Goal: Use online tool/utility: Use online tool/utility

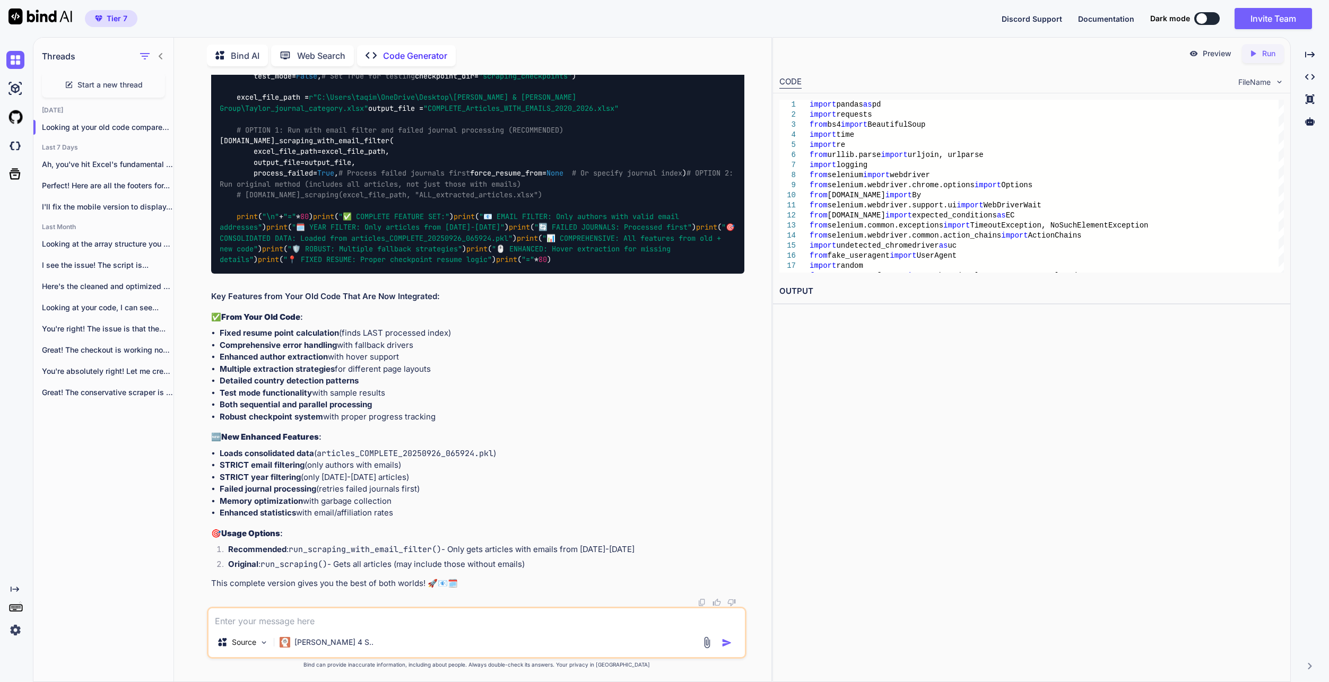
drag, startPoint x: 372, startPoint y: 626, endPoint x: 371, endPoint y: 617, distance: 8.5
click at [372, 626] on textarea at bounding box center [477, 618] width 536 height 19
paste textarea "2157-67-84 48:93:06,256 - LORE - ✅ Ipsumdolorsi ametcon adipis elitsedd 6177-88…"
type textarea "2157-67-84 48:93:06,256 - LORE - ✅ Ipsumdolorsi ametcon adipis elitsedd 6177-88…"
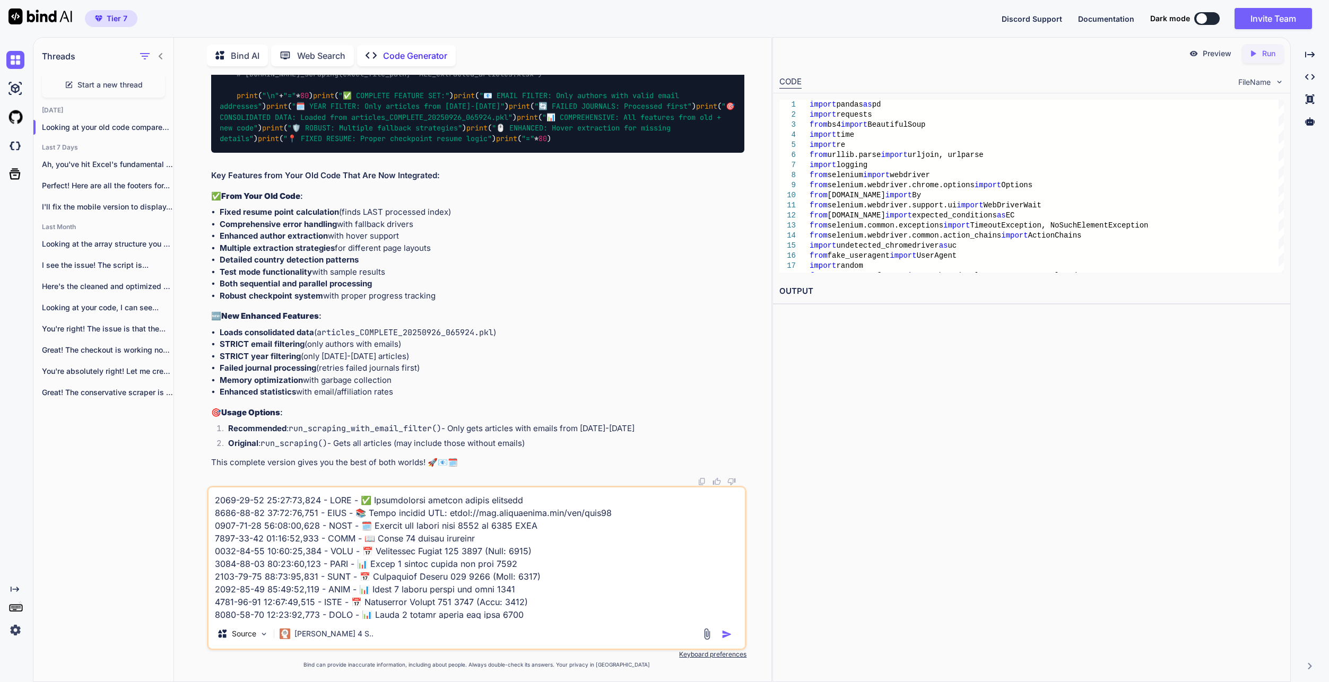
scroll to position [625, 0]
type textarea "x"
type textarea "2157-67-84 48:93:06,256 - LORE - ✅ Ipsumdolorsi ametcon adipis elitsedd 6177-88…"
type textarea "x"
type textarea "2157-67-84 48:93:06,256 - LORE - ✅ Ipsumdolorsi ametcon adipis elitsedd 6177-88…"
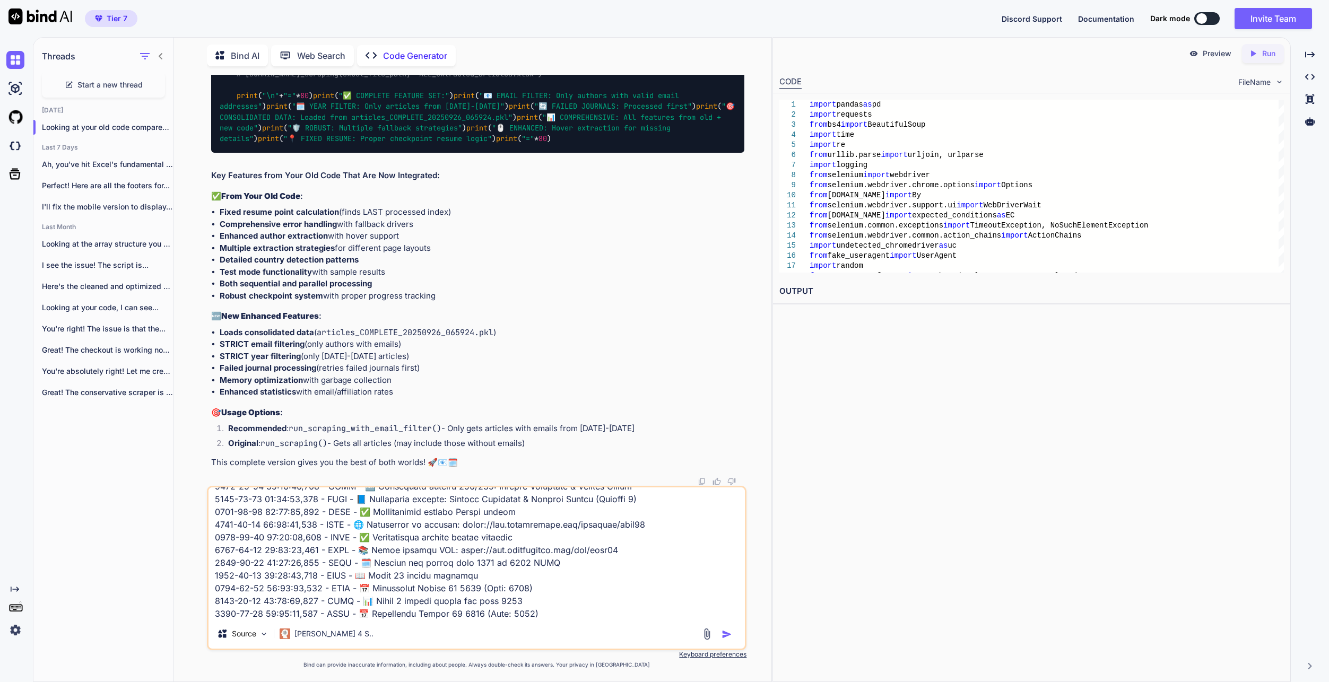
type textarea "x"
type textarea "2157-67-84 48:93:06,256 - LORE - ✅ Ipsumdolorsi ametcon adipis elitsedd 6177-88…"
type textarea "x"
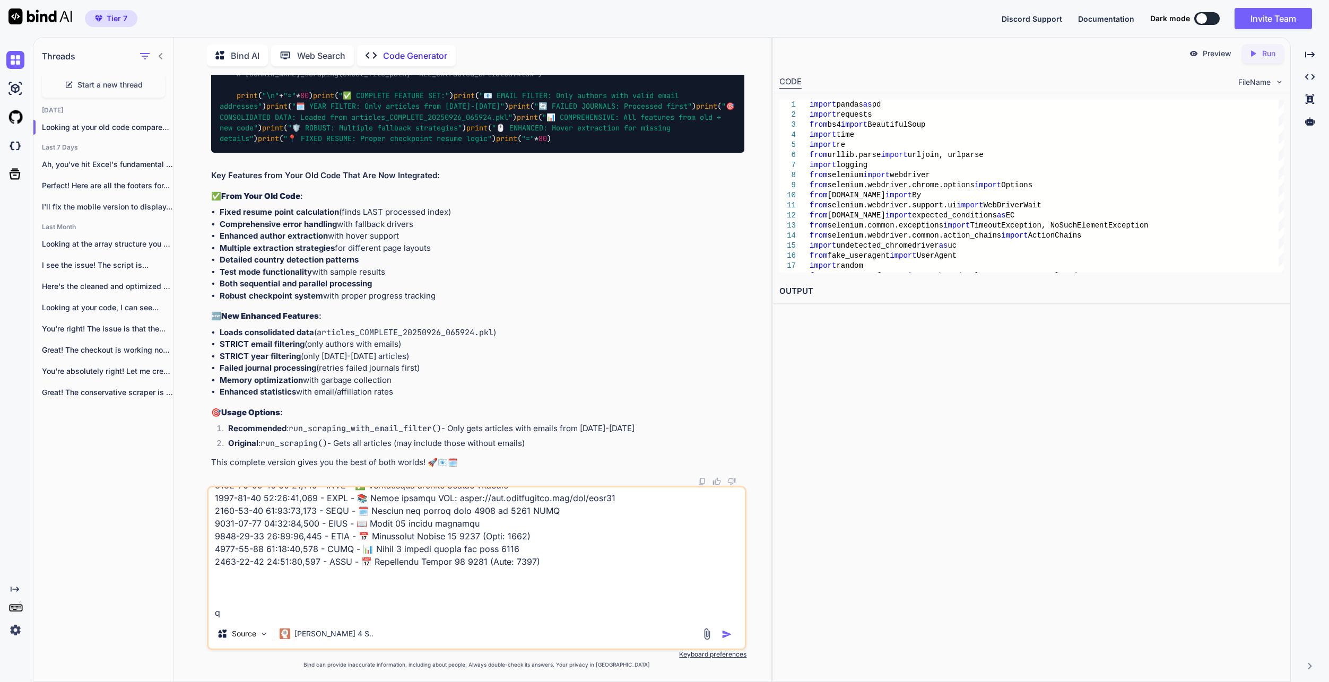
type textarea "2157-67-84 48:93:06,256 - LORE - ✅ Ipsumdolorsi ametcon adipis elitsedd 6177-88…"
type textarea "x"
type textarea "2157-67-84 48:93:06,256 - LORE - ✅ Ipsumdolorsi ametcon adipis elitsedd 6177-88…"
type textarea "x"
type textarea "2157-67-84 48:93:06,256 - LORE - ✅ Ipsumdolorsi ametcon adipis elitsedd 6177-88…"
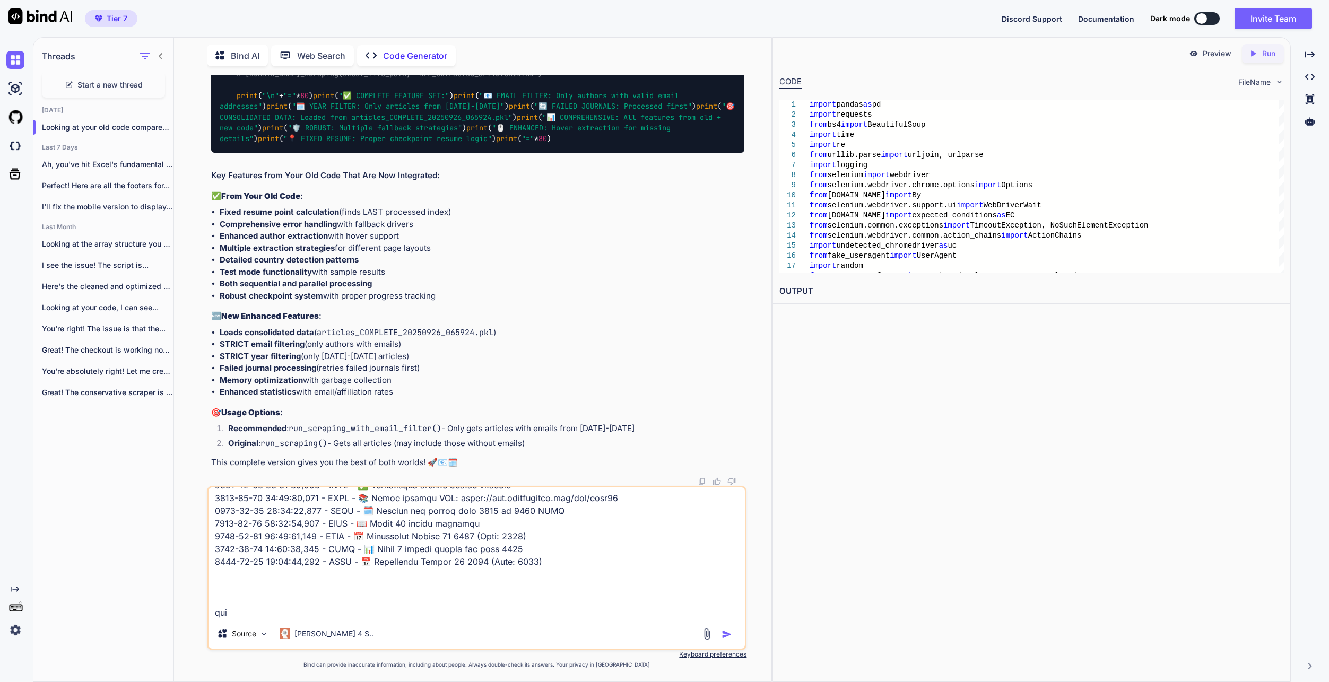
type textarea "x"
type textarea "2157-67-84 48:93:06,256 - LORE - ✅ Ipsumdolorsi ametcon adipis elitsedd 6177-88…"
type textarea "x"
type textarea "2157-67-84 48:93:06,256 - LORE - ✅ Ipsumdolorsi ametcon adipis elitsedd 6177-88…"
type textarea "x"
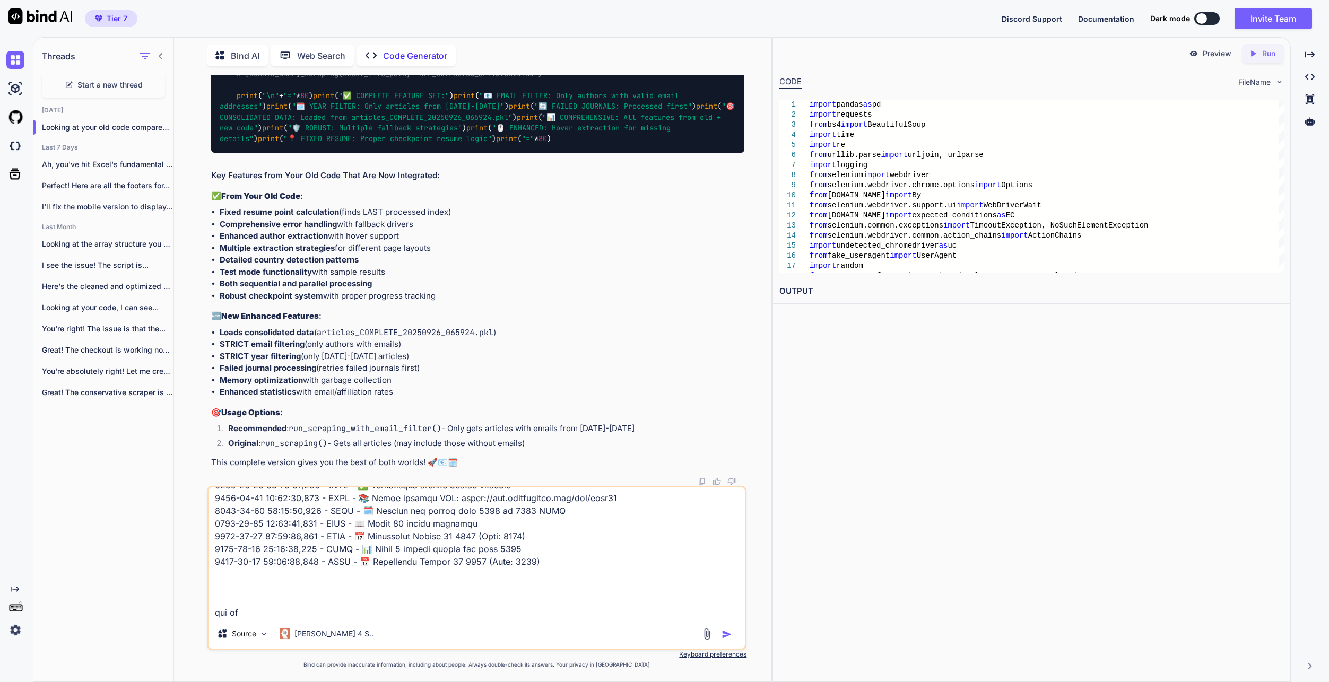
type textarea "2157-67-84 48:93:06,256 - LORE - ✅ Ipsumdolorsi ametcon adipis elitsedd 6177-88…"
type textarea "x"
type textarea "2157-67-84 48:93:06,256 - LORE - ✅ Ipsumdolorsi ametcon adipis elitsedd 6177-88…"
type textarea "x"
type textarea "2157-67-84 48:93:06,256 - LORE - ✅ Ipsumdolorsi ametcon adipis elitsedd 6177-88…"
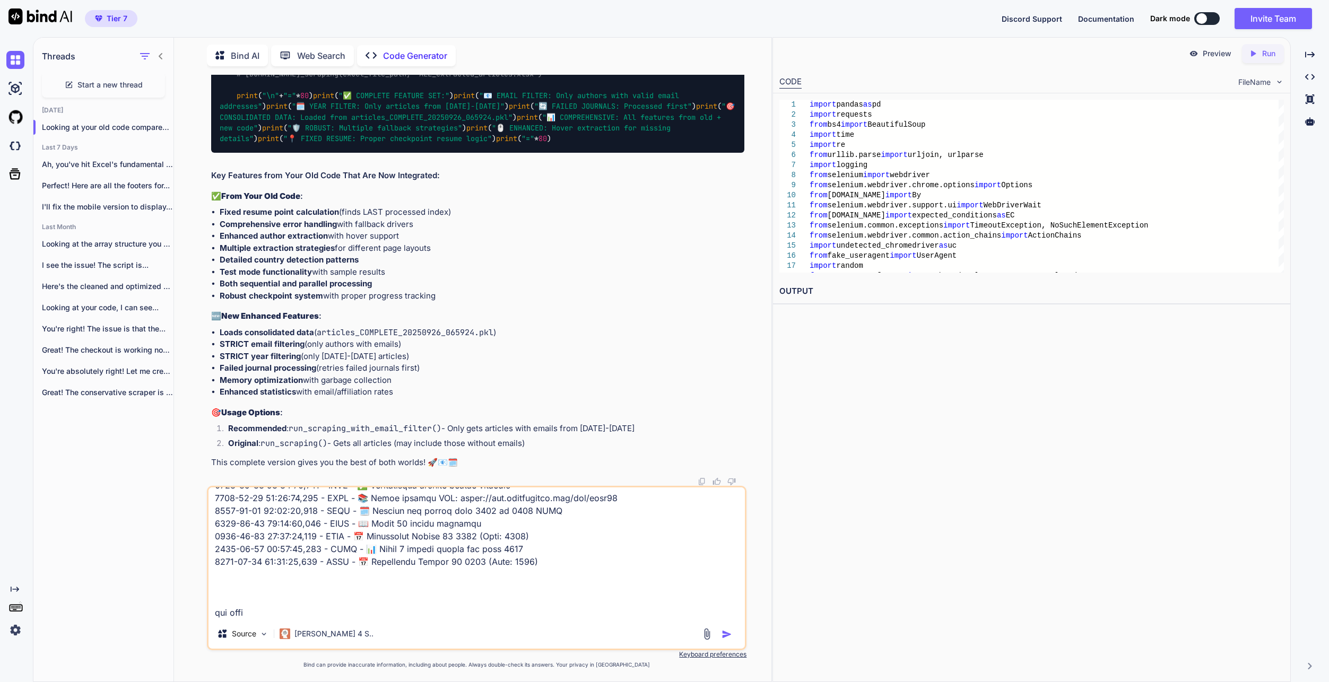
type textarea "x"
type textarea "2157-67-84 48:93:06,256 - LORE - ✅ Ipsumdolorsi ametcon adipis elitsedd 6177-88…"
type textarea "x"
type textarea "2157-67-84 48:93:06,256 - LORE - ✅ Ipsumdolorsi ametcon adipis elitsedd 6177-88…"
type textarea "x"
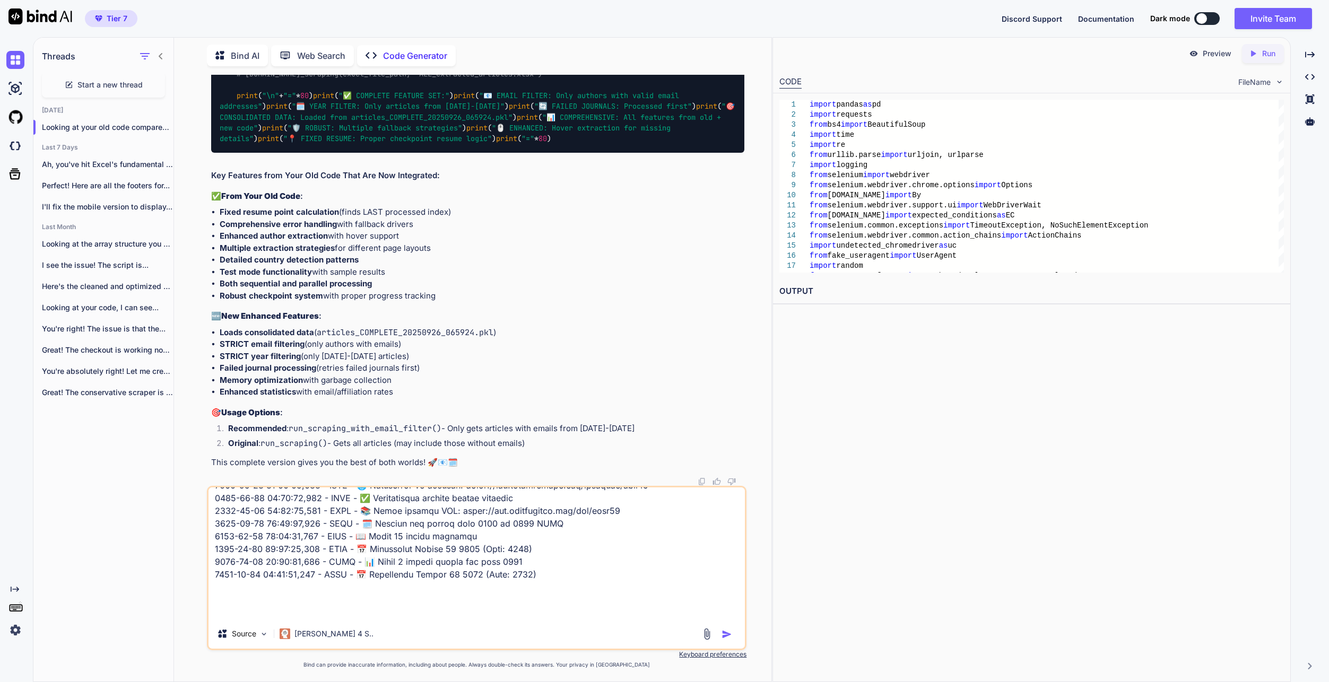
type textarea "2157-67-84 48:93:06,256 - LORE - ✅ Ipsumdolorsi ametcon adipis elitsedd 6177-88…"
type textarea "x"
type textarea "2157-67-84 48:93:06,256 - LORE - ✅ Ipsumdolorsi ametcon adipis elitsedd 6177-88…"
type textarea "x"
type textarea "2157-67-84 48:93:06,256 - LORE - ✅ Ipsumdolorsi ametcon adipis elitsedd 6177-88…"
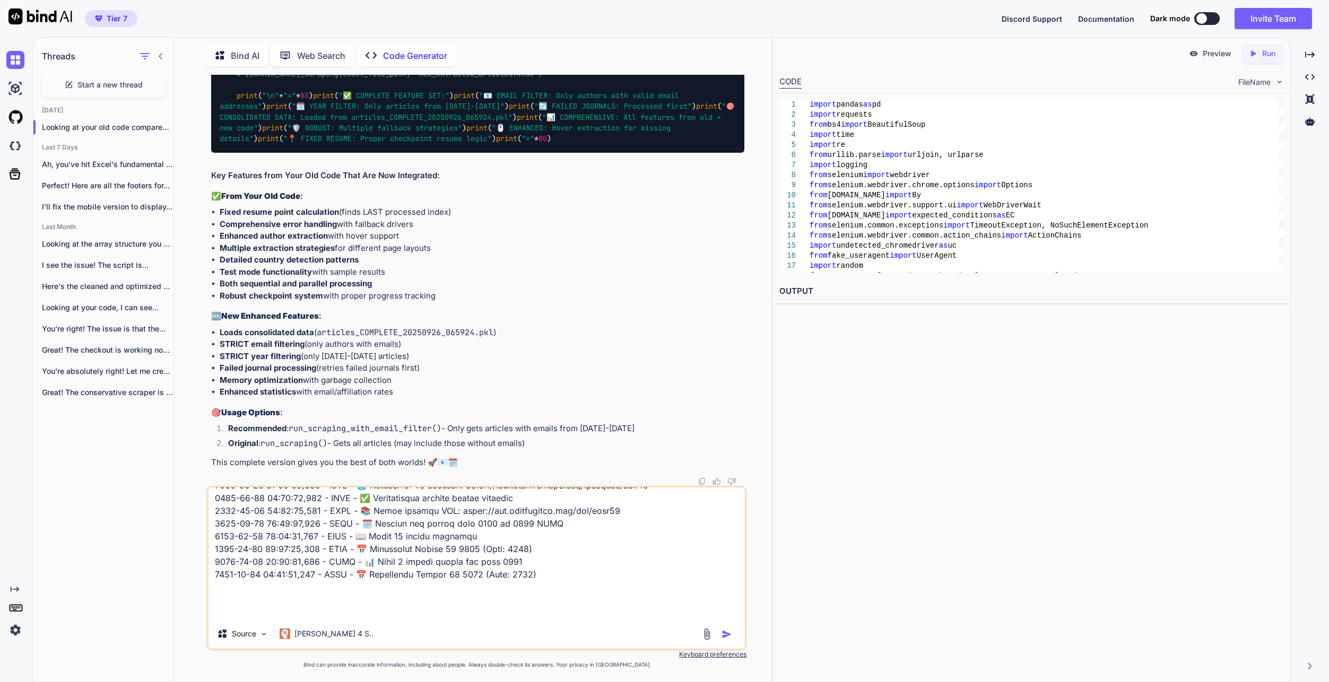
type textarea "x"
type textarea "2157-67-84 48:93:06,256 - LORE - ✅ Ipsumdolorsi ametcon adipis elitsedd 6177-88…"
type textarea "x"
type textarea "2157-67-84 48:93:06,256 - LORE - ✅ Ipsumdolorsi ametcon adipis elitsedd 6177-88…"
type textarea "x"
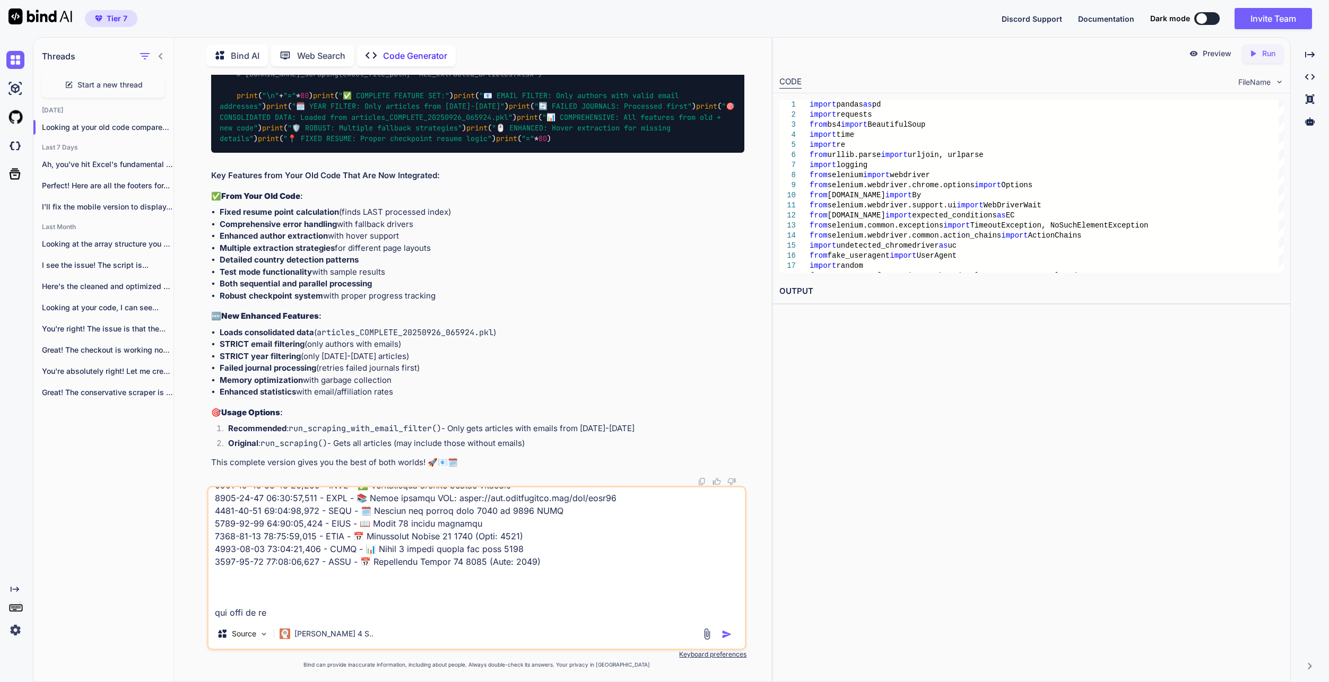
type textarea "2157-67-84 48:93:06,256 - LORE - ✅ Ipsumdolorsi ametcon adipis elitsedd 6177-88…"
type textarea "x"
type textarea "2157-67-84 48:93:06,256 - LORE - ✅ Ipsumdolorsi ametcon adipis elitsedd 6177-88…"
type textarea "x"
type textarea "2157-67-84 48:93:06,256 - LORE - ✅ Ipsumdolorsi ametcon adipis elitsedd 6177-88…"
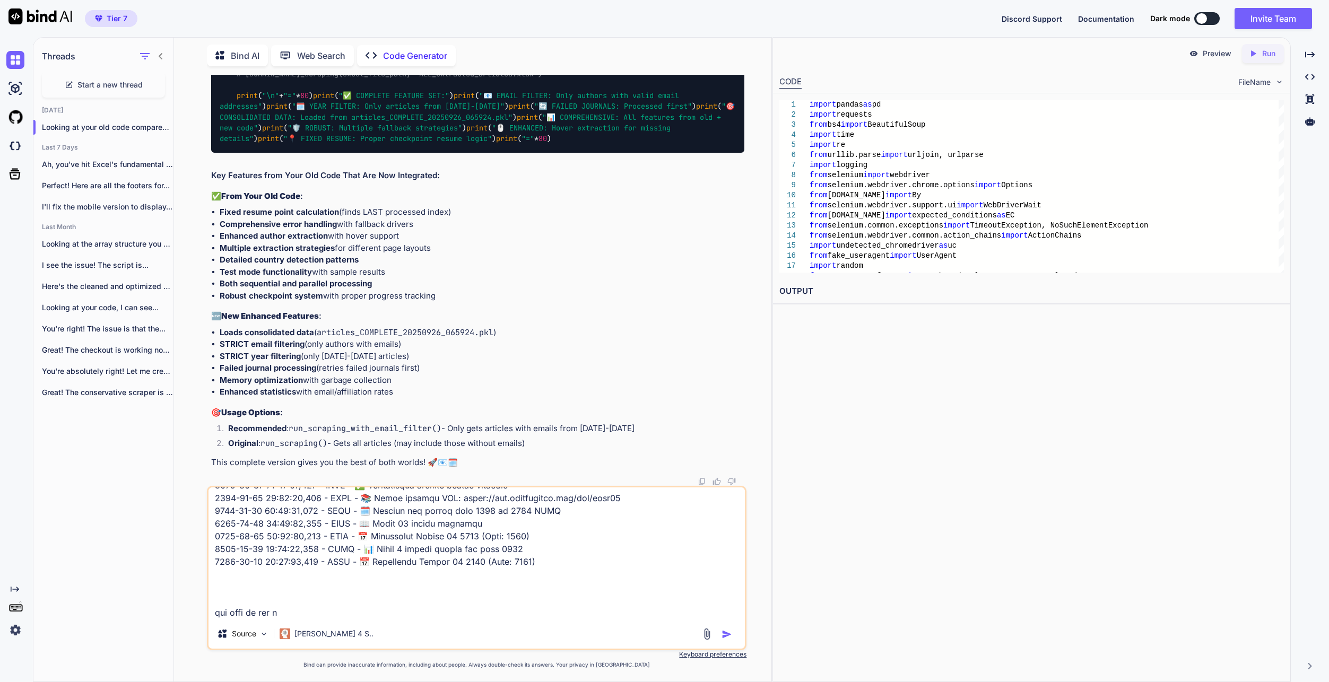
type textarea "x"
type textarea "2157-67-84 48:93:06,256 - LORE - ✅ Ipsumdolorsi ametcon adipis elitsedd 6177-88…"
type textarea "x"
type textarea "2157-67-84 48:93:06,256 - LORE - ✅ Ipsumdolorsi ametcon adipis elitsedd 6177-88…"
type textarea "x"
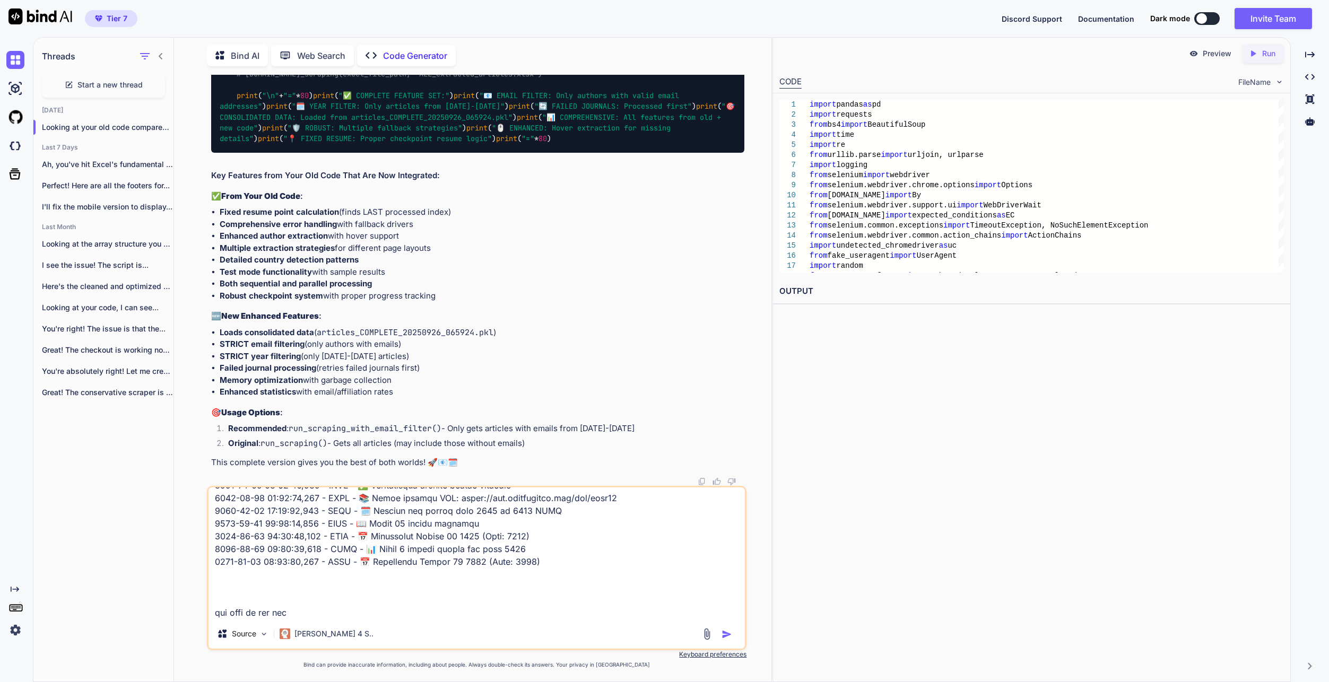
type textarea "2157-67-84 48:93:06,256 - LORE - ✅ Ipsumdolorsi ametcon adipis elitsedd 6177-88…"
type textarea "x"
type textarea "2157-67-84 48:93:06,256 - LORE - ✅ Ipsumdolorsi ametcon adipis elitsedd 6177-88…"
type textarea "x"
type textarea "2157-67-84 48:93:06,256 - LORE - ✅ Ipsumdolorsi ametcon adipis elitsedd 6177-88…"
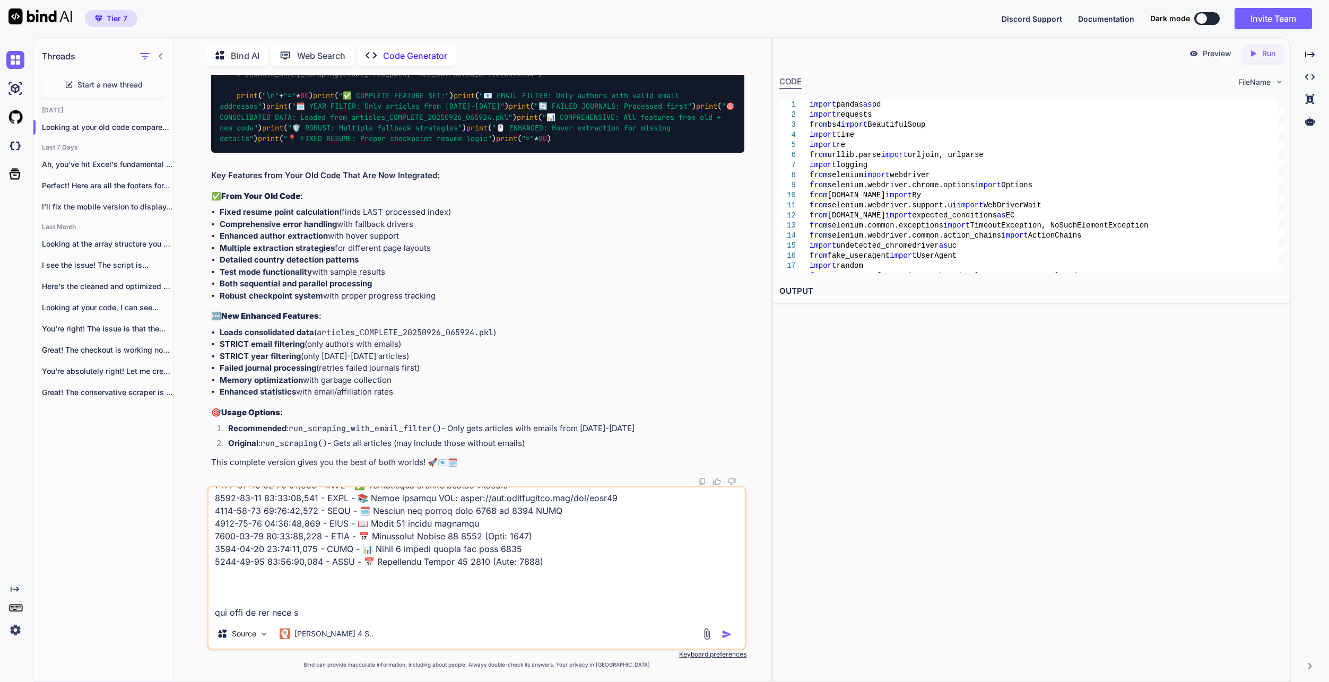
type textarea "x"
type textarea "2157-67-84 48:93:06,256 - LORE - ✅ Ipsumdolorsi ametcon adipis elitsedd 6177-88…"
type textarea "x"
type textarea "2157-67-84 48:93:06,256 - LORE - ✅ Ipsumdolorsi ametcon adipis elitsedd 6177-88…"
type textarea "x"
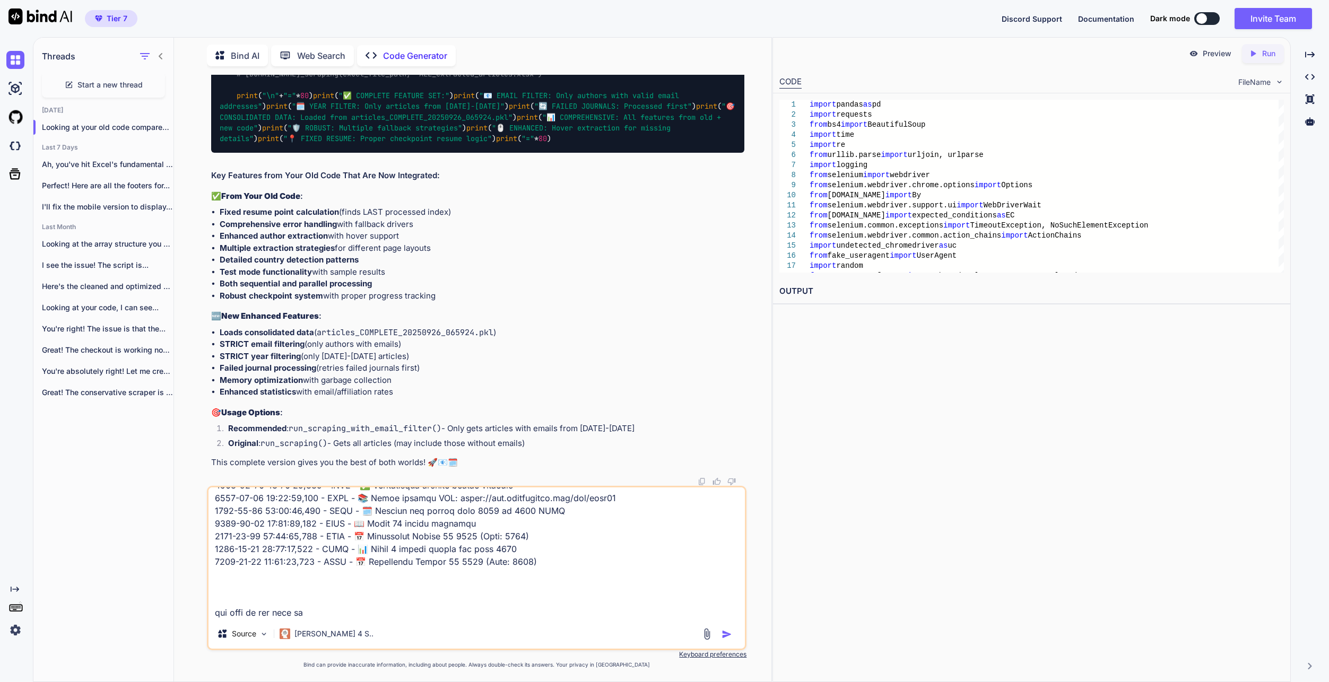
type textarea "2157-67-84 48:93:06,256 - LORE - ✅ Ipsumdolorsi ametcon adipis elitsedd 6177-88…"
type textarea "x"
type textarea "2157-67-84 48:93:06,256 - LORE - ✅ Ipsumdolorsi ametcon adipis elitsedd 6177-88…"
type textarea "x"
type textarea "2157-67-84 48:93:06,256 - LORE - ✅ Ipsumdolorsi ametcon adipis elitsedd 6177-88…"
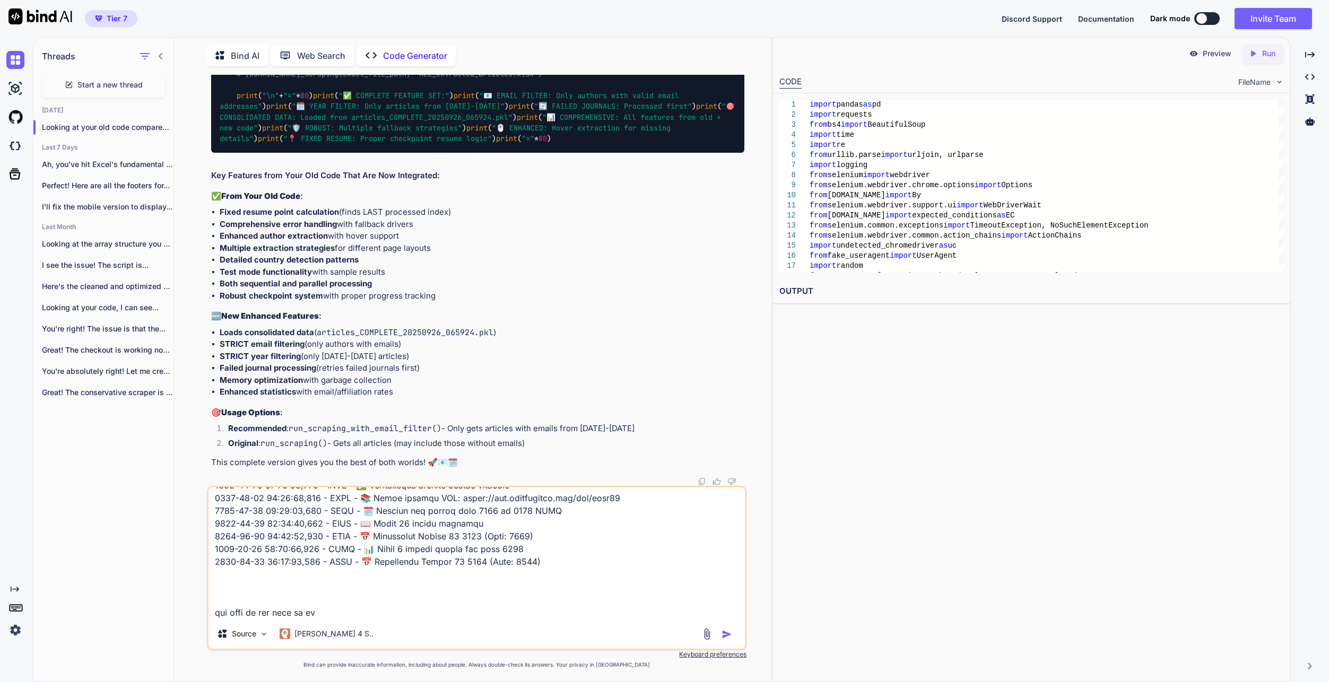
type textarea "x"
type textarea "2157-67-84 48:93:06,256 - LORE - ✅ Ipsumdolorsi ametcon adipis elitsedd 6177-88…"
type textarea "x"
type textarea "2157-67-84 48:93:06,256 - LORE - ✅ Ipsumdolorsi ametcon adipis elitsedd 6177-88…"
type textarea "x"
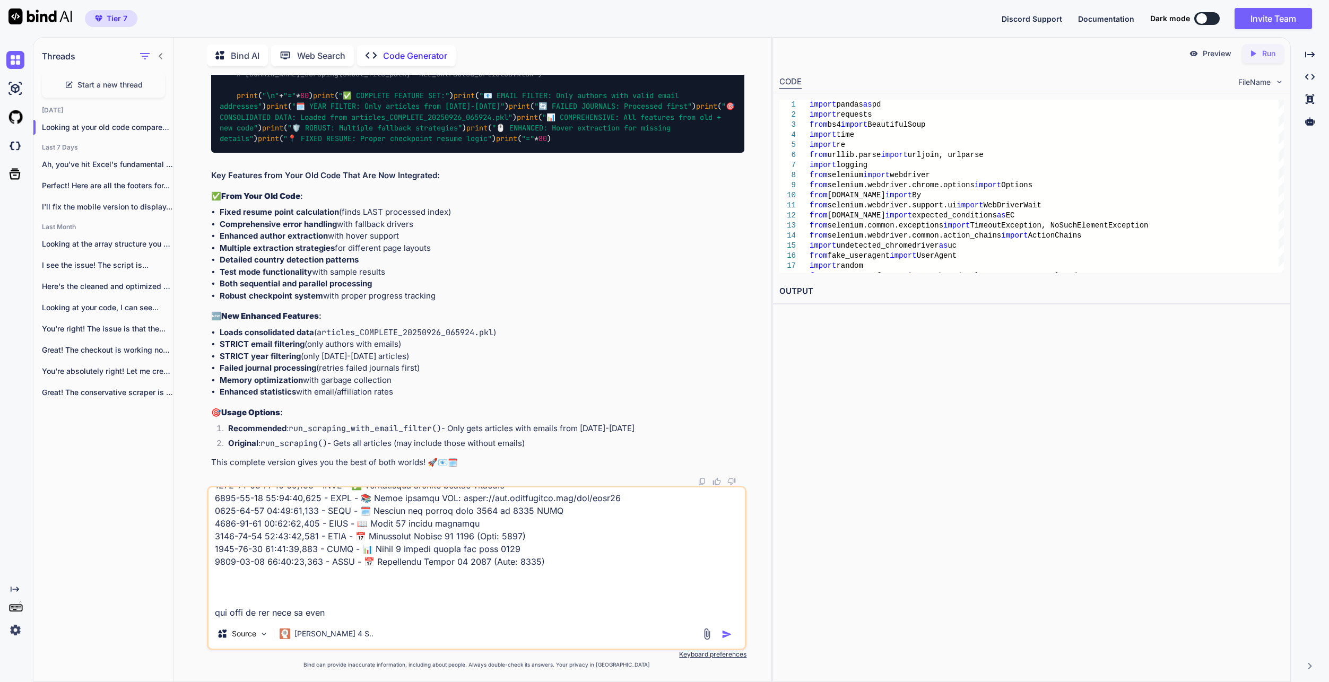
type textarea "2157-67-84 48:93:06,256 - LORE - ✅ Ipsumdolorsi ametcon adipis elitsedd 6177-88…"
type textarea "x"
type textarea "2157-67-84 48:93:06,256 - LORE - ✅ Ipsumdolorsi ametcon adipis elitsedd 6177-88…"
type textarea "x"
type textarea "2157-67-84 48:93:06,256 - LORE - ✅ Ipsumdolorsi ametcon adipis elitsedd 6177-88…"
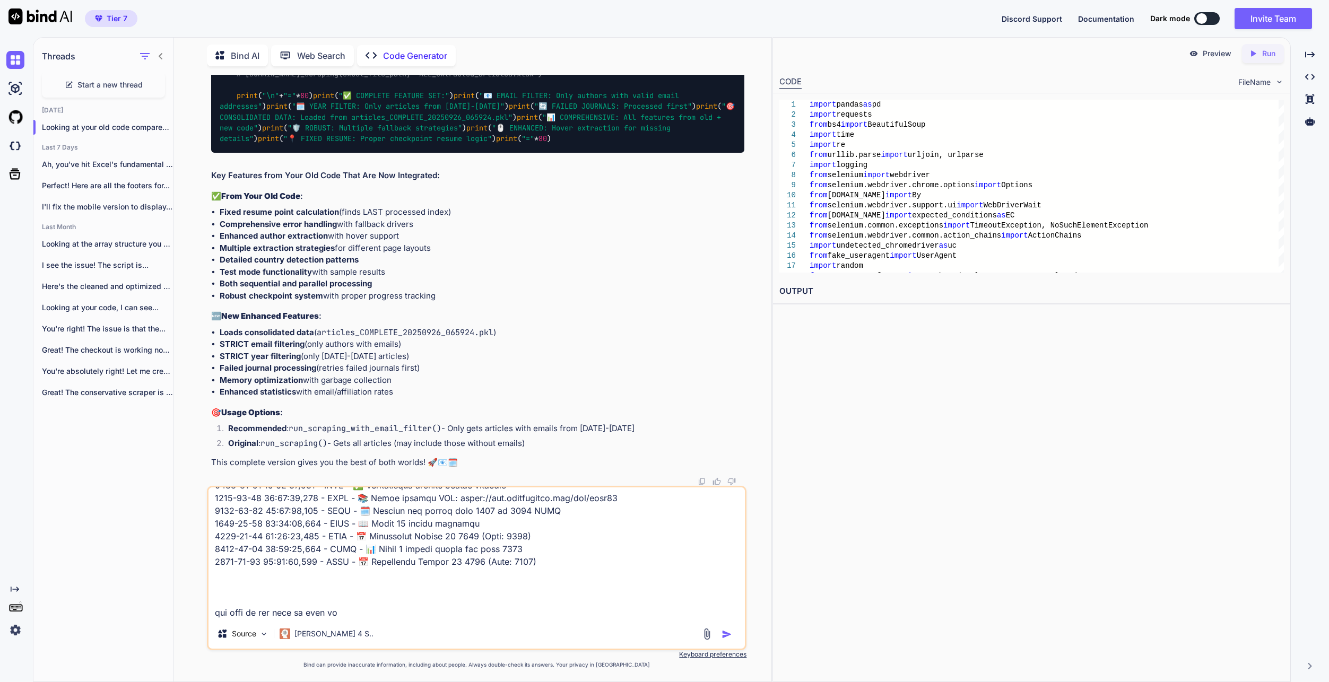
type textarea "x"
type textarea "2157-67-84 48:93:06,256 - LORE - ✅ Ipsumdolorsi ametcon adipis elitsedd 6177-88…"
type textarea "x"
type textarea "2157-67-84 48:93:06,256 - LORE - ✅ Ipsumdolorsi ametcon adipis elitsedd 6177-88…"
type textarea "x"
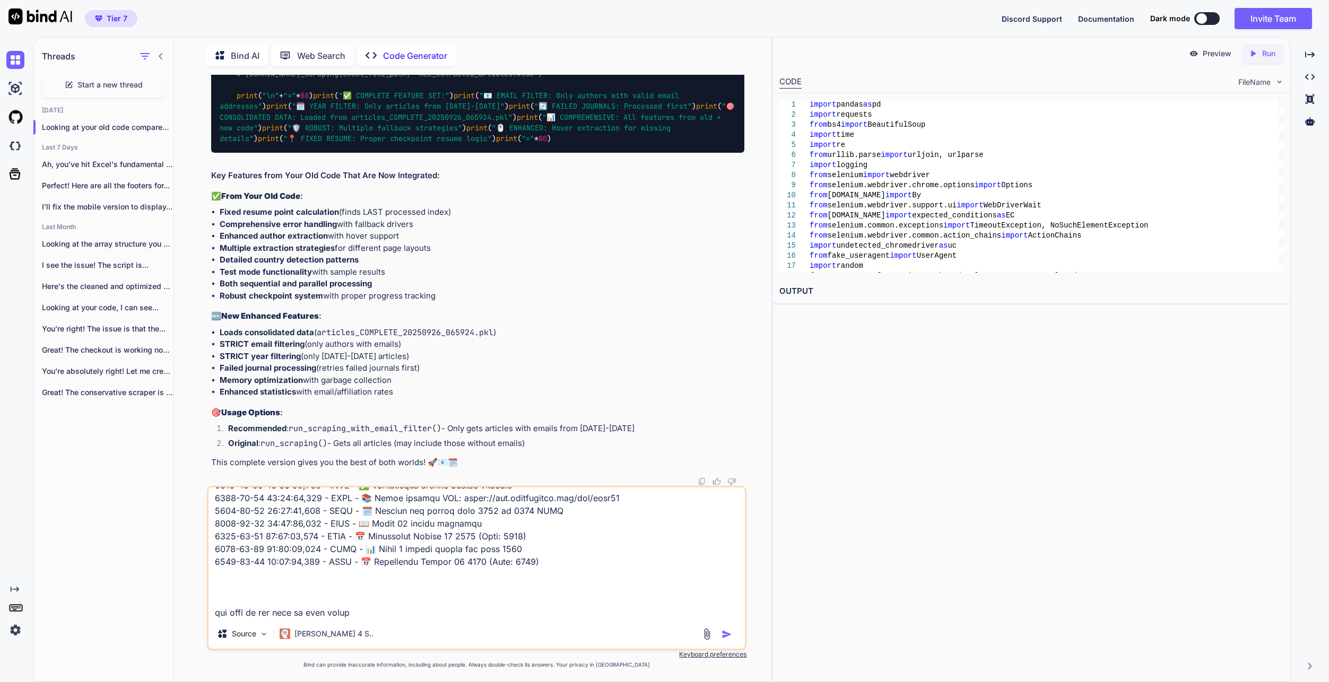
type textarea "2157-67-84 48:93:06,256 - LORE - ✅ Ipsumdolorsi ametcon adipis elitsedd 6177-88…"
type textarea "x"
type textarea "2157-67-84 48:93:06,256 - LORE - ✅ Ipsumdolorsi ametcon adipis elitsedd 6177-88…"
type textarea "x"
type textarea "2157-67-84 48:93:06,256 - LORE - ✅ Ipsumdolorsi ametcon adipis elitsedd 6177-88…"
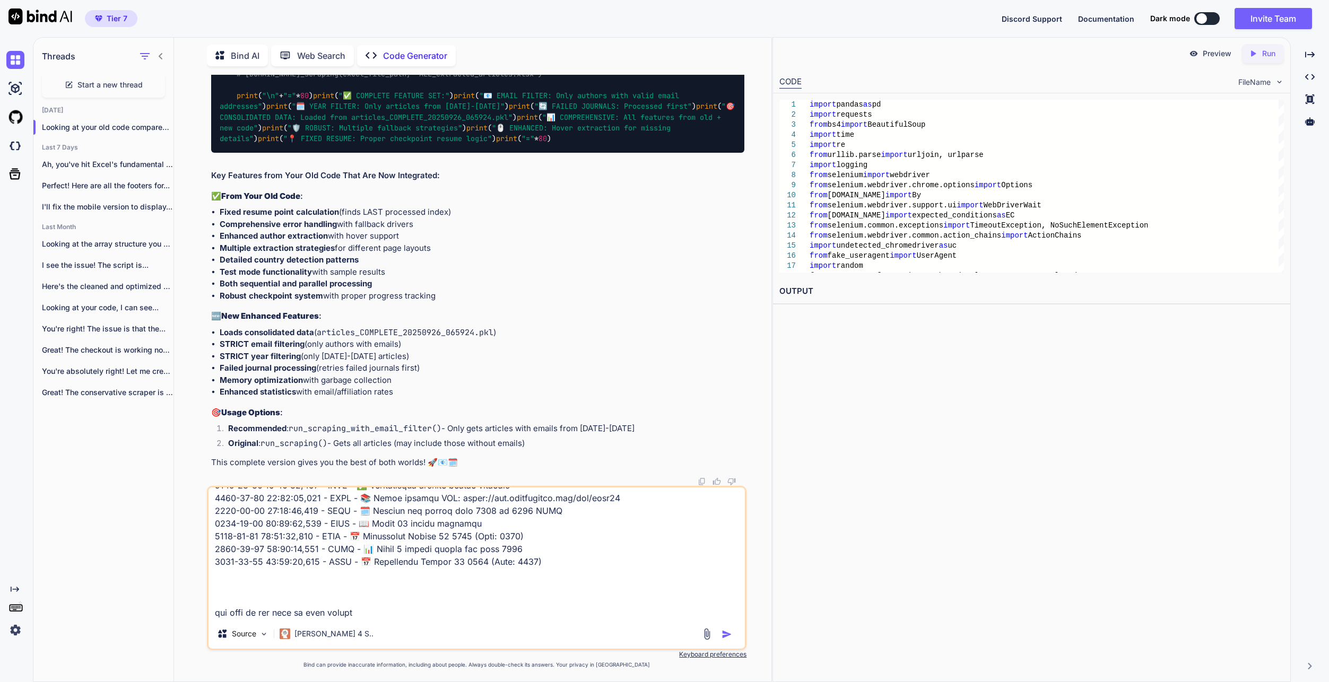
type textarea "x"
type textarea "2157-67-84 48:93:06,256 - LORE - ✅ Ipsumdolorsi ametcon adipis elitsedd 6177-88…"
type textarea "x"
type textarea "2157-67-84 48:93:06,256 - LORE - ✅ Ipsumdolorsi ametcon adipis elitsedd 6177-88…"
type textarea "x"
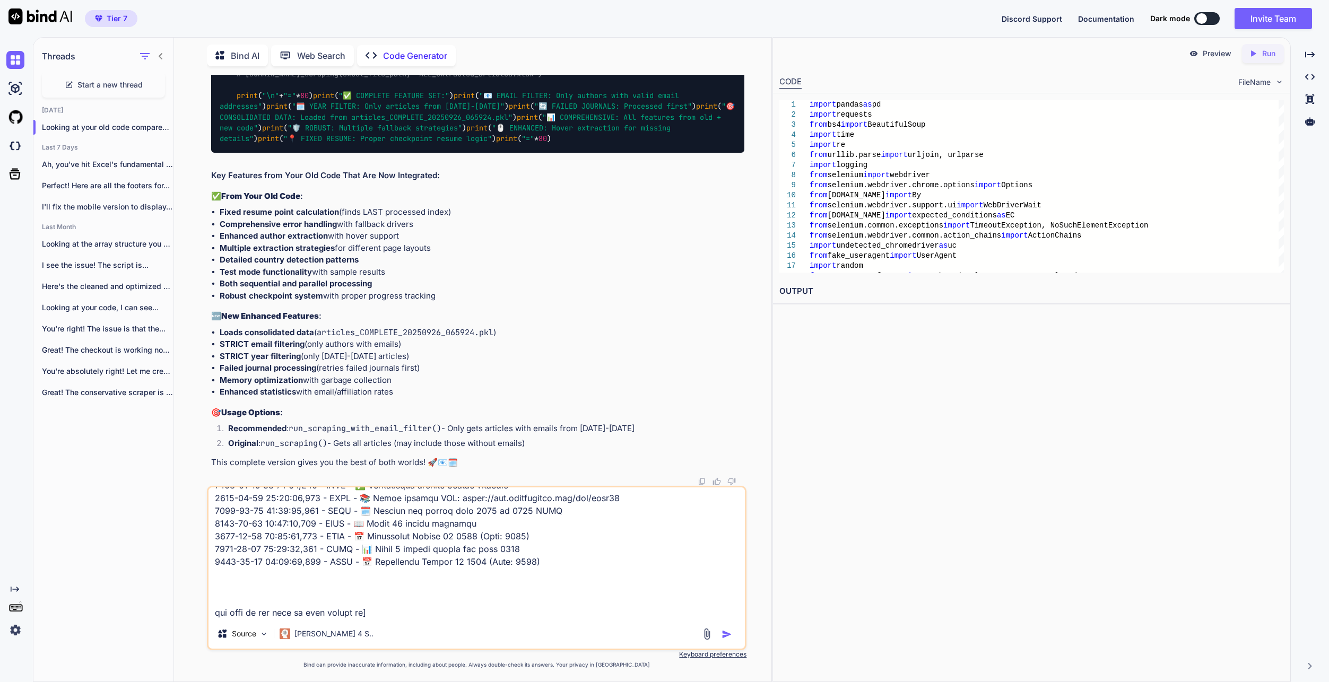
type textarea "2157-67-84 48:93:06,256 - LORE - ✅ Ipsumdolorsi ametcon adipis elitsedd 6177-88…"
type textarea "x"
type textarea "2157-67-84 48:93:06,256 - LORE - ✅ Ipsumdolorsi ametcon adipis elitsedd 6177-88…"
type textarea "x"
type textarea "2157-67-84 48:93:06,256 - LORE - ✅ Ipsumdolorsi ametcon adipis elitsedd 6177-88…"
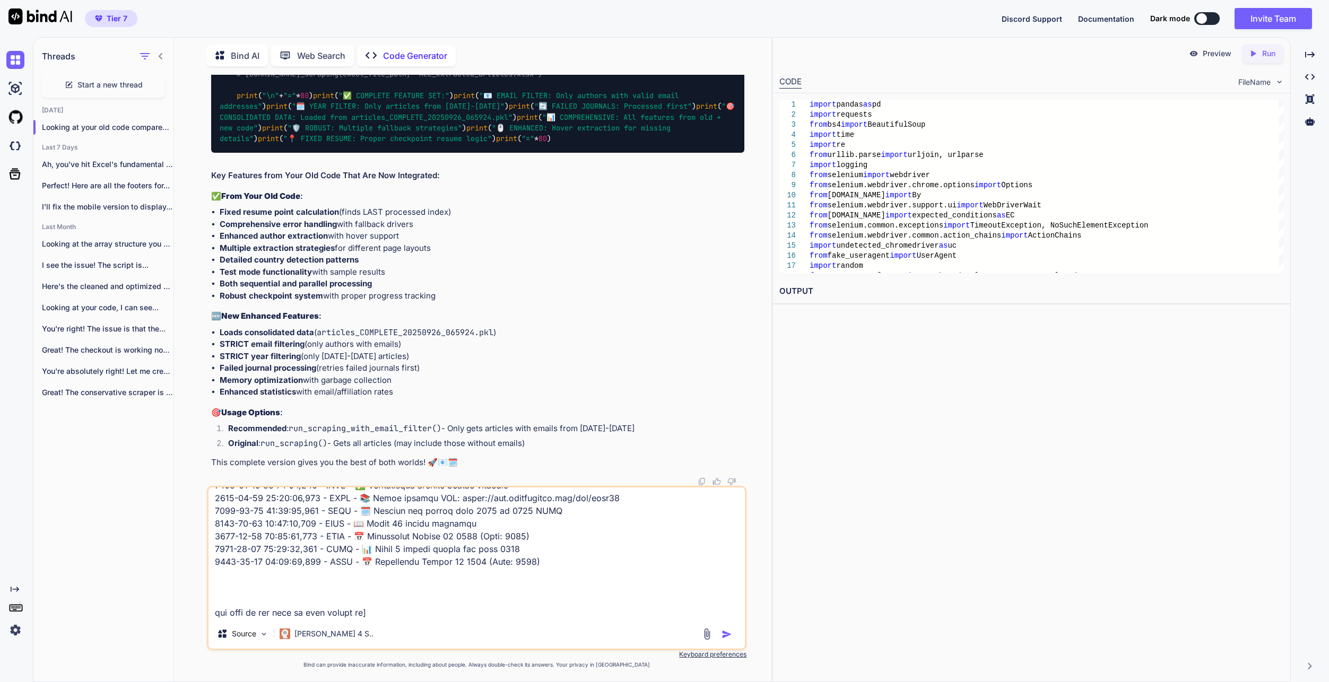
type textarea "x"
type textarea "2157-67-84 48:93:06,256 - LORE - ✅ Ipsumdolorsi ametcon adipis elitsedd 6177-88…"
type textarea "x"
type textarea "2157-67-84 48:93:06,256 - LORE - ✅ Ipsumdolorsi ametcon adipis elitsedd 6177-88…"
type textarea "x"
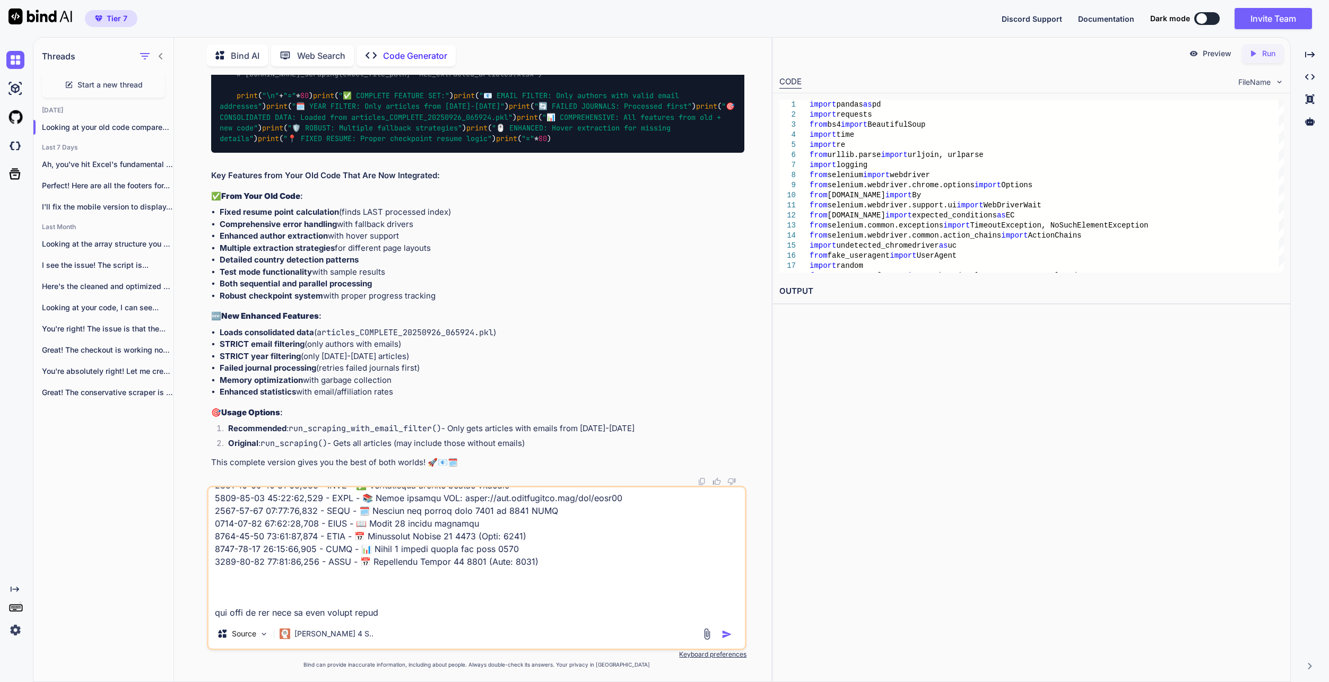
type textarea "2157-67-84 48:93:06,256 - LORE - ✅ Ipsumdolorsi ametcon adipis elitsedd 6177-88…"
type textarea "x"
type textarea "2157-67-84 48:93:06,256 - LORE - ✅ Ipsumdolorsi ametcon adipis elitsedd 6177-88…"
type textarea "x"
type textarea "2157-67-84 48:93:06,256 - LORE - ✅ Ipsumdolorsi ametcon adipis elitsedd 6177-88…"
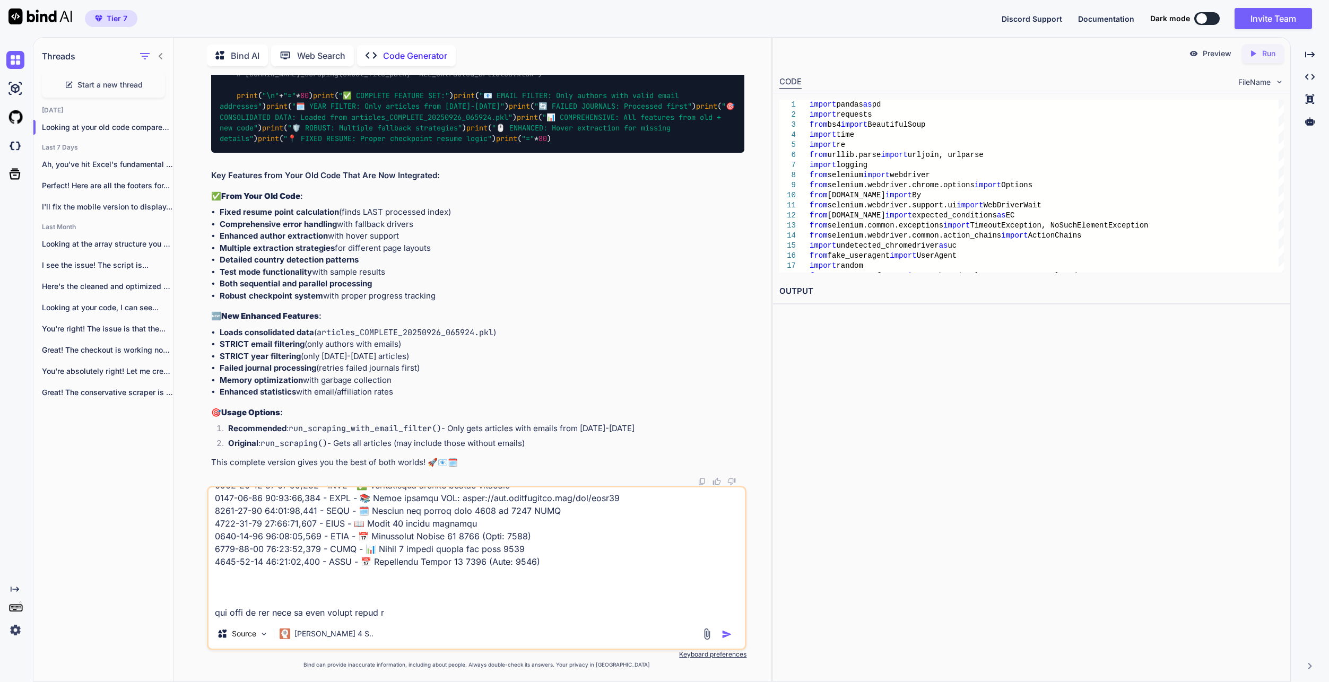
type textarea "x"
type textarea "2157-67-84 48:93:06,256 - LORE - ✅ Ipsumdolorsi ametcon adipis elitsedd 6177-88…"
type textarea "x"
type textarea "2157-67-84 48:93:06,256 - LORE - ✅ Ipsumdolorsi ametcon adipis elitsedd 6177-88…"
type textarea "x"
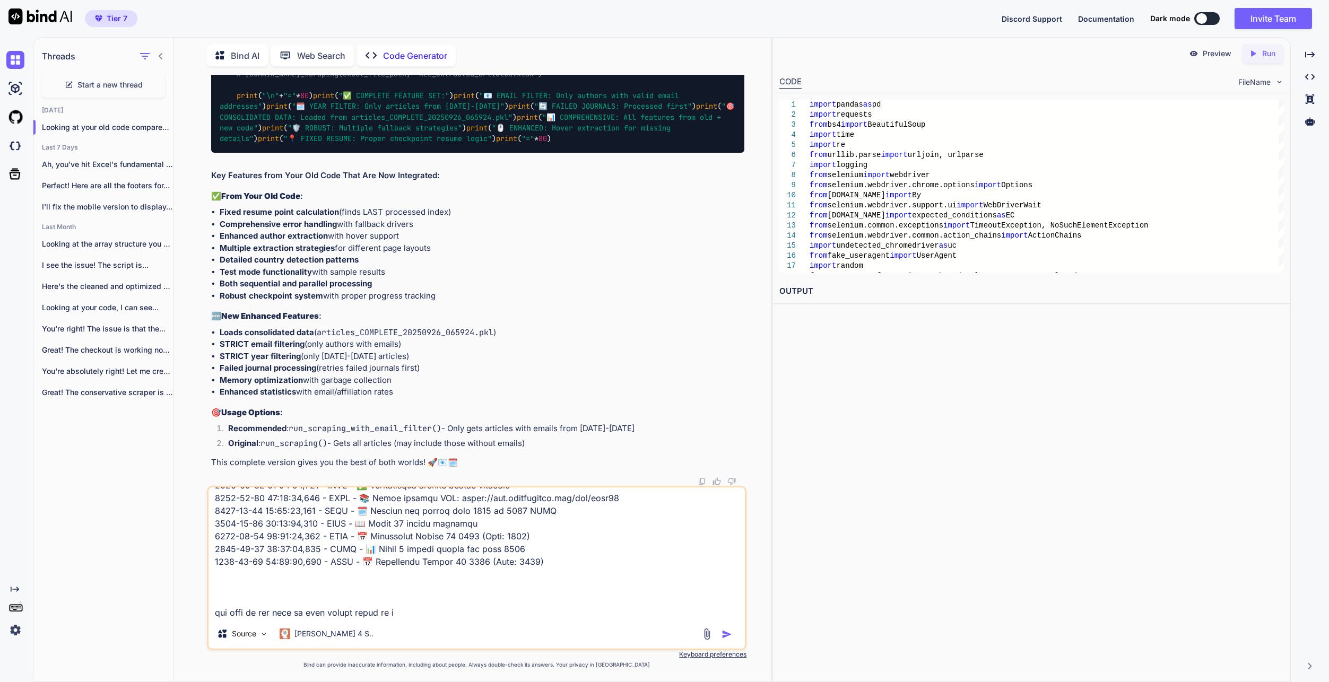
type textarea "2157-67-84 48:93:06,256 - LORE - ✅ Ipsumdolorsi ametcon adipis elitsedd 6177-88…"
type textarea "x"
type textarea "2157-67-84 48:93:06,256 - LORE - ✅ Ipsumdolorsi ametcon adipis elitsedd 6177-88…"
type textarea "x"
type textarea "2157-67-84 48:93:06,256 - LORE - ✅ Ipsumdolorsi ametcon adipis elitsedd 6177-88…"
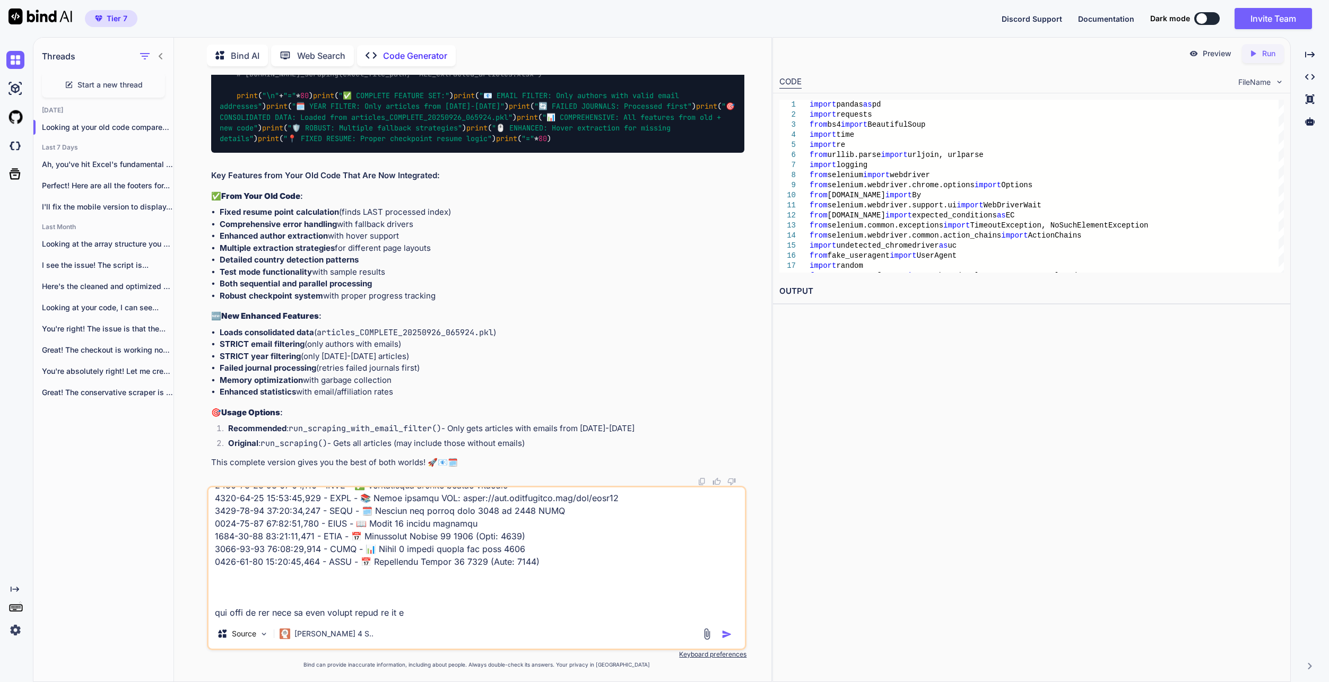
type textarea "x"
type textarea "2157-67-84 48:93:06,256 - LORE - ✅ Ipsumdolorsi ametcon adipis elitsedd 6177-88…"
type textarea "x"
type textarea "2157-67-84 48:93:06,256 - LORE - ✅ Ipsumdolorsi ametcon adipis elitsedd 6177-88…"
type textarea "x"
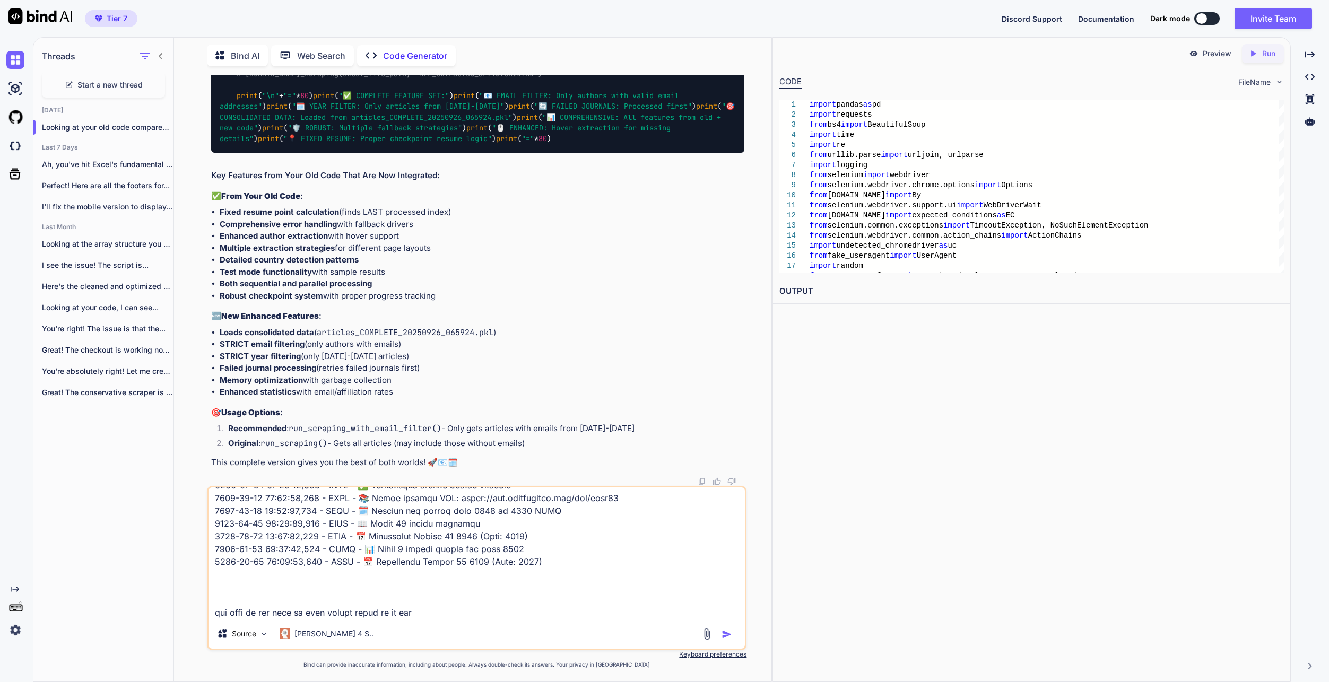
type textarea "2157-67-84 48:93:06,256 - LORE - ✅ Ipsumdolorsi ametcon adipis elitsedd 6177-88…"
type textarea "x"
type textarea "2157-67-84 48:93:06,256 - LORE - ✅ Ipsumdolorsi ametcon adipis elitsedd 6177-88…"
type textarea "x"
type textarea "2157-67-84 48:93:06,256 - LORE - ✅ Ipsumdolorsi ametcon adipis elitsedd 6177-88…"
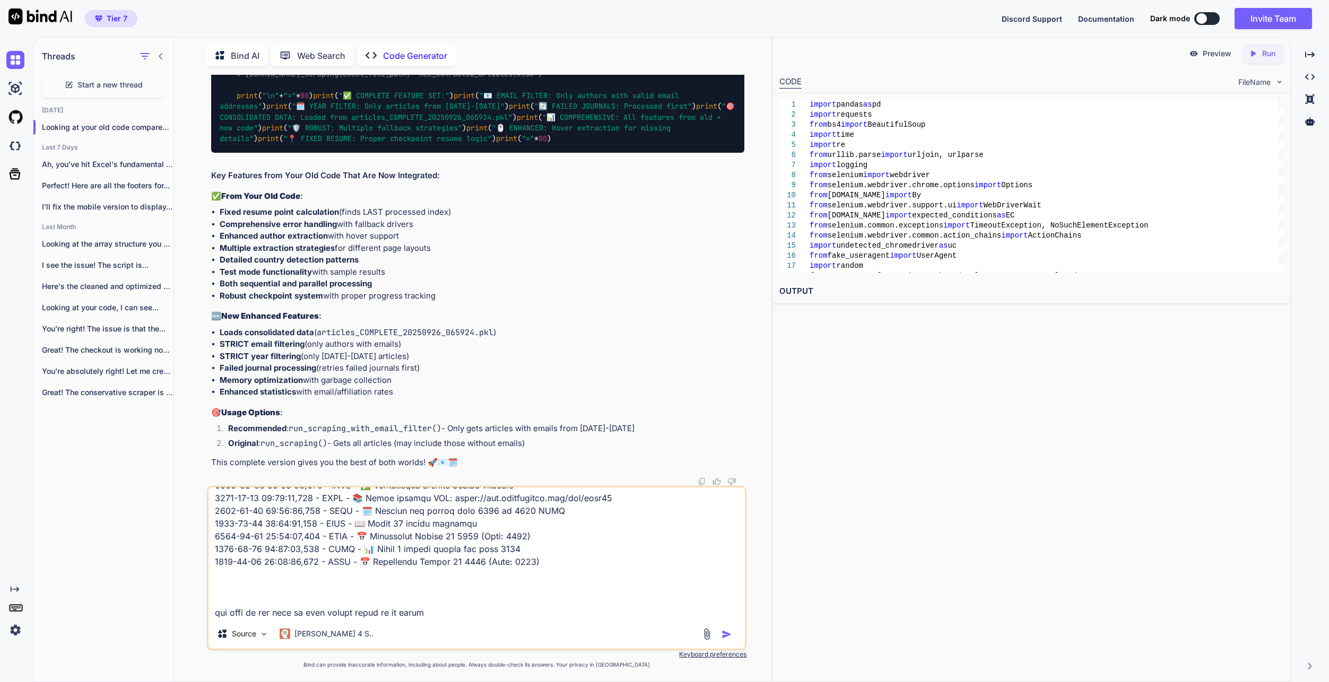
type textarea "x"
type textarea "2157-67-84 48:93:06,256 - LORE - ✅ Ipsumdolorsi ametcon adipis elitsedd 6177-88…"
type textarea "x"
type textarea "2157-67-84 48:93:06,256 - LORE - ✅ Ipsumdolorsi ametcon adipis elitsedd 6177-88…"
type textarea "x"
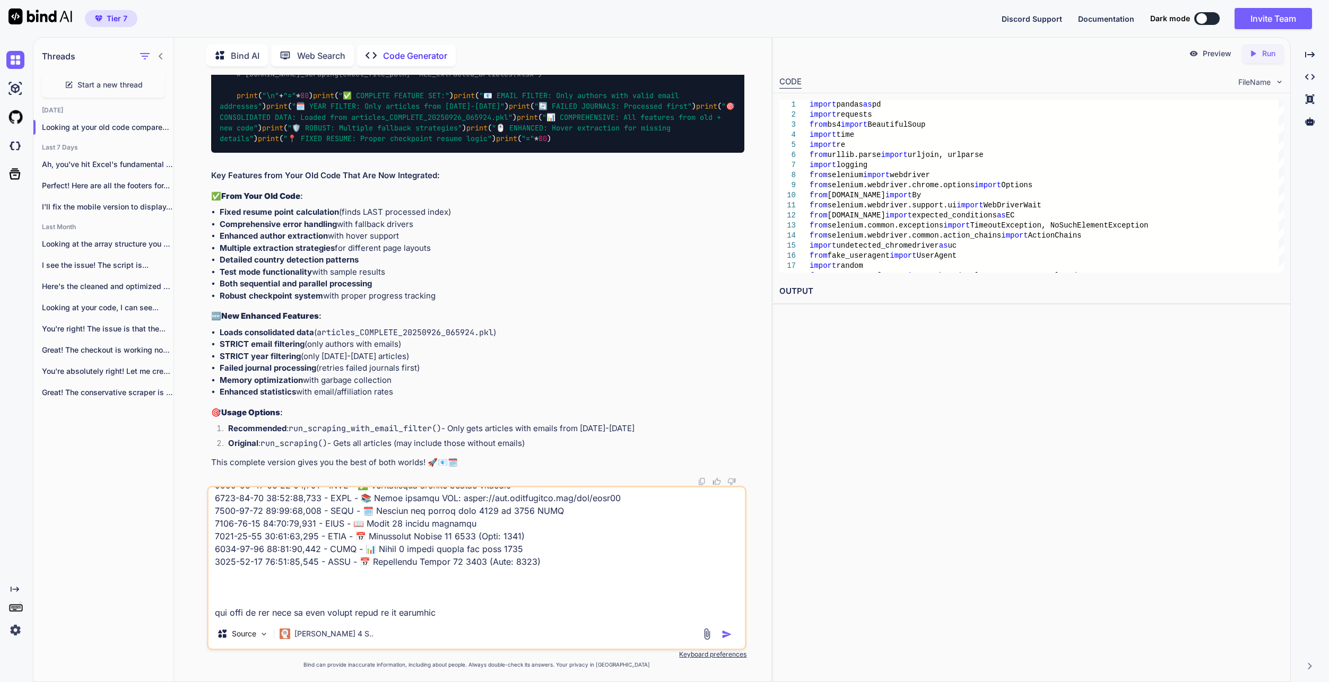
type textarea "2157-67-84 48:93:06,256 - LORE - ✅ Ipsumdolorsi ametcon adipis elitsedd 6177-88…"
type textarea "x"
type textarea "2157-67-84 48:93:06,256 - LORE - ✅ Ipsumdolorsi ametcon adipis elitsedd 6177-88…"
type textarea "x"
type textarea "2157-67-84 48:93:06,256 - LORE - ✅ Ipsumdolorsi ametcon adipis elitsedd 6177-88…"
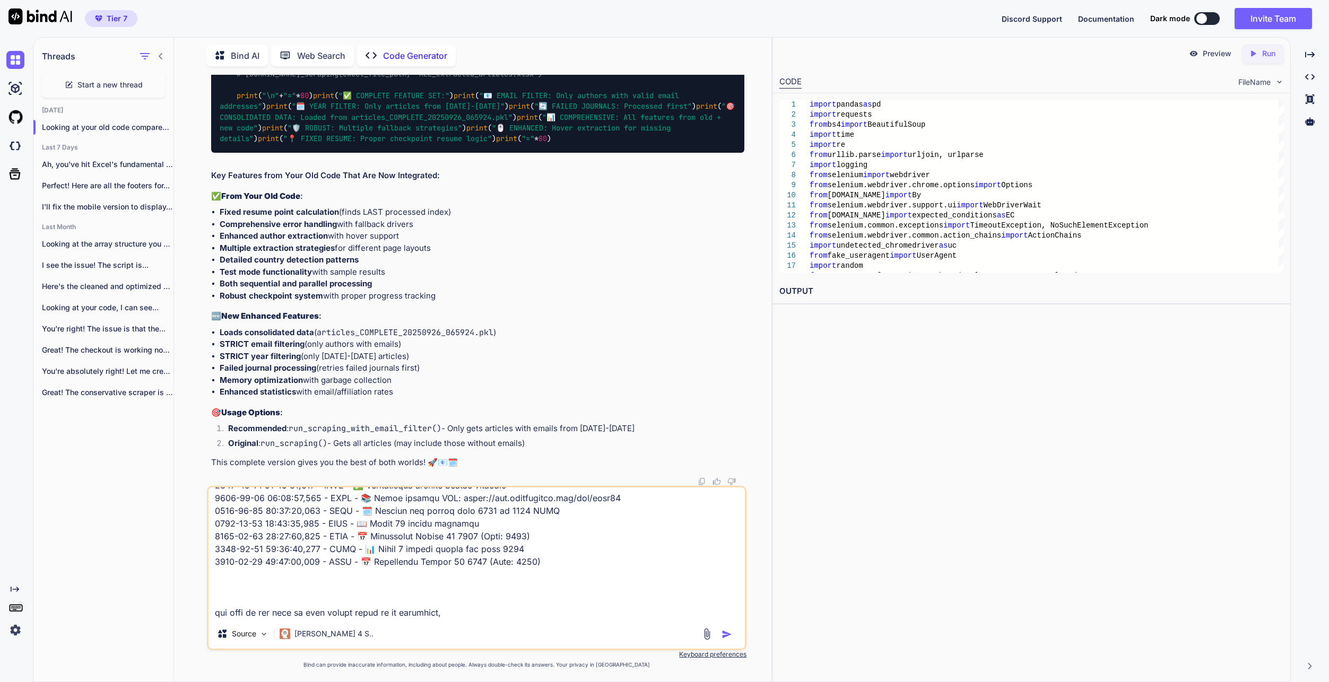
type textarea "x"
type textarea "2157-67-84 48:93:06,256 - LORE - ✅ Ipsumdolorsi ametcon adipis elitsedd 6177-88…"
type textarea "x"
type textarea "2157-67-84 48:93:06,256 - LORE - ✅ Ipsumdolorsi ametcon adipis elitsedd 6177-88…"
type textarea "x"
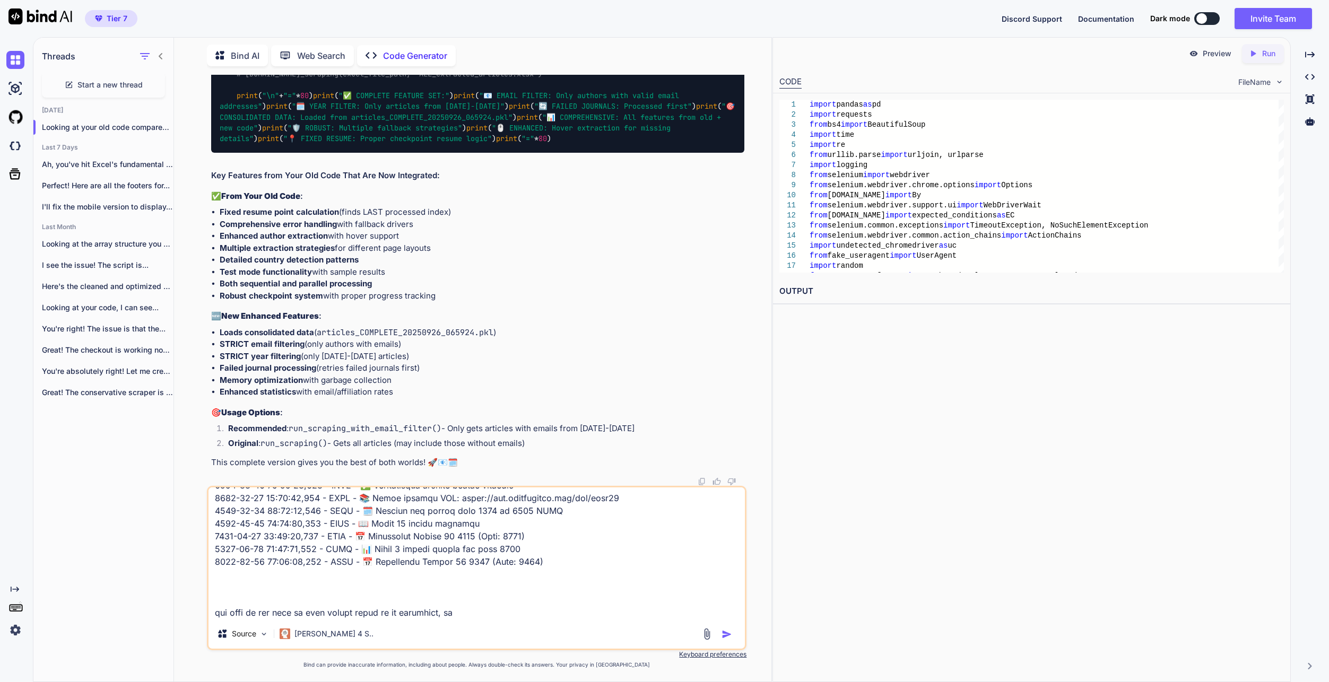
type textarea "2157-67-84 48:93:06,256 - LORE - ✅ Ipsumdolorsi ametcon adipis elitsedd 6177-88…"
type textarea "x"
type textarea "2157-67-84 48:93:06,256 - LORE - ✅ Ipsumdolorsi ametcon adipis elitsedd 6177-88…"
type textarea "x"
type textarea "2157-67-84 48:93:06,256 - LORE - ✅ Ipsumdolorsi ametcon adipis elitsedd 6177-88…"
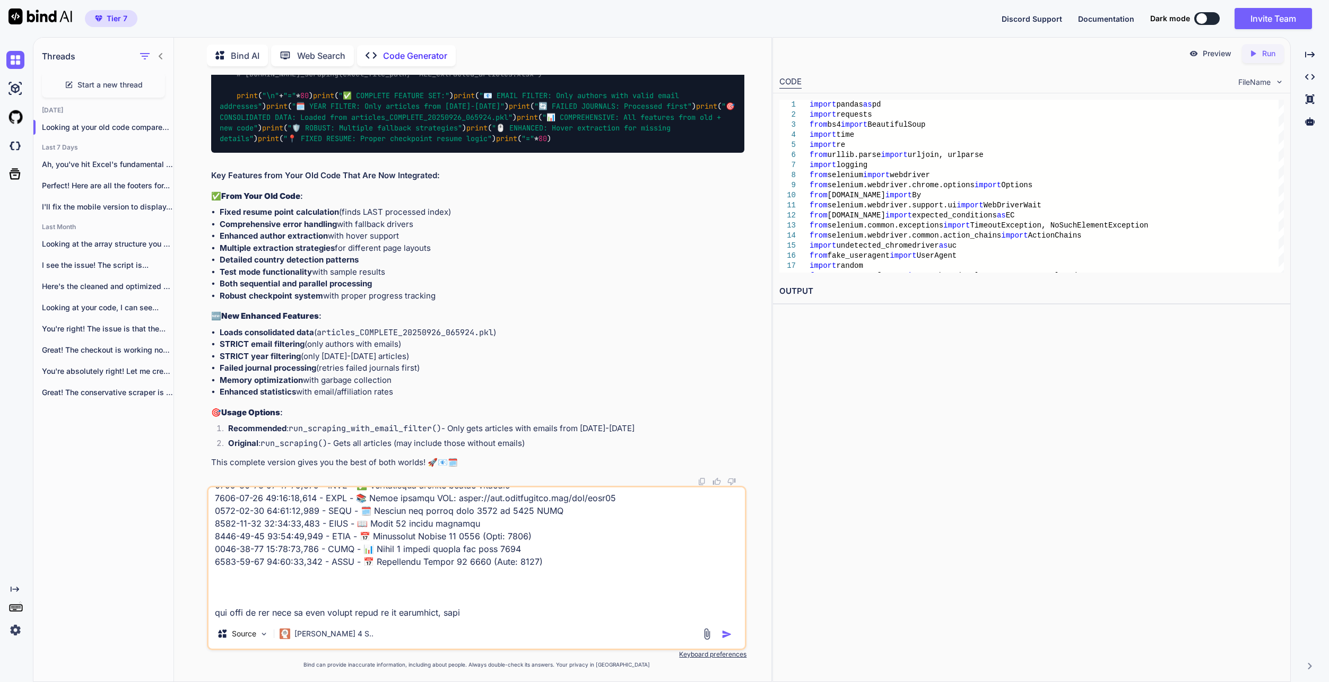
type textarea "x"
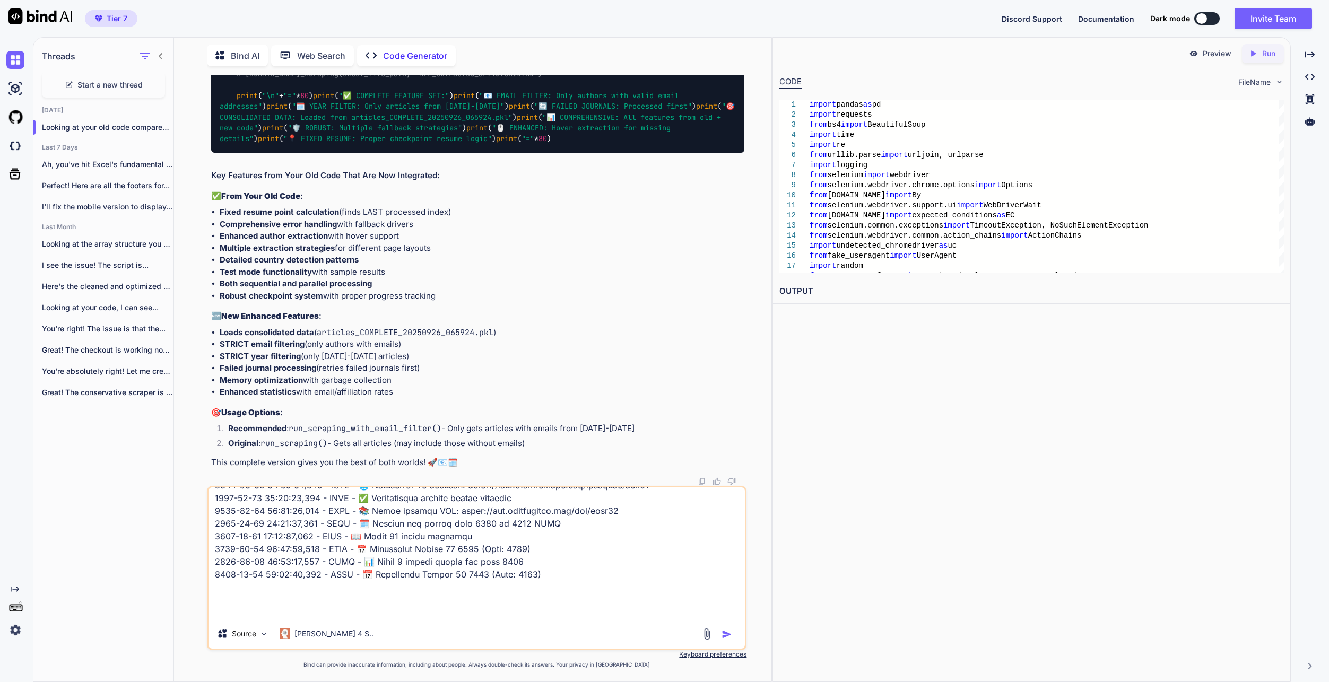
type textarea "2157-67-84 48:93:06,256 - LORE - ✅ Ipsumdolorsi ametcon adipis elitsedd 6177-88…"
type textarea "x"
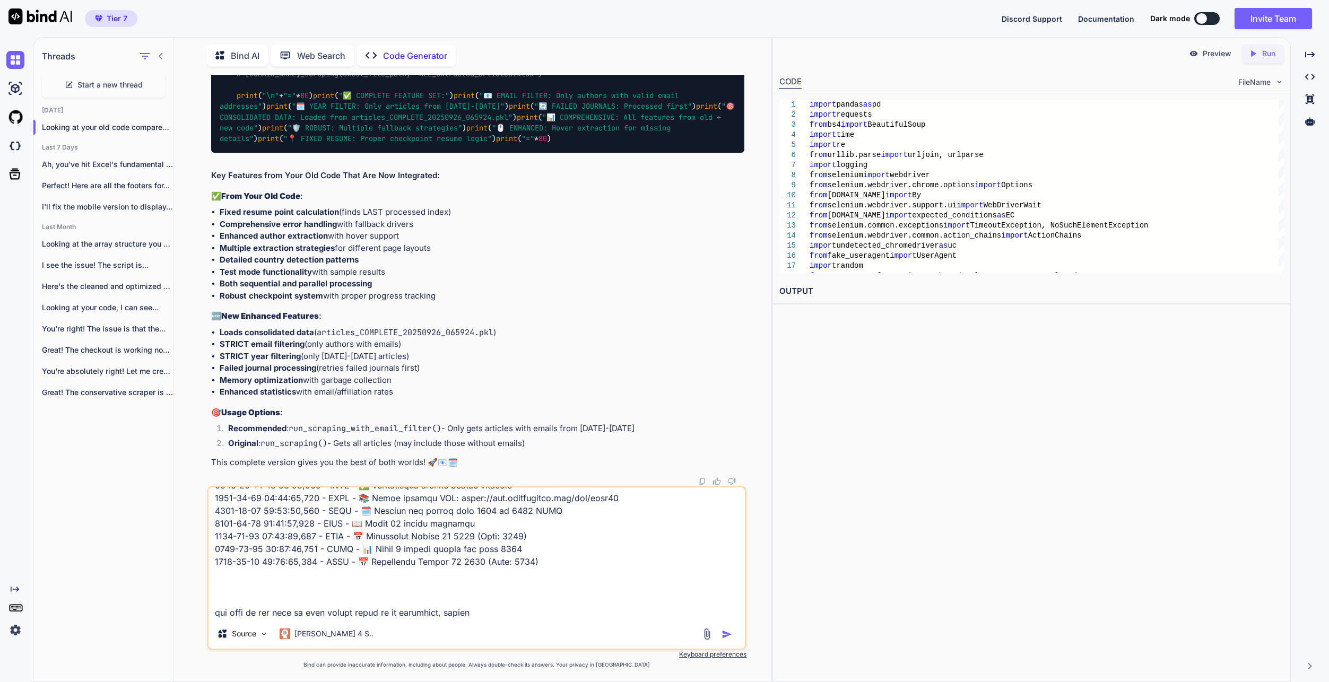
type textarea "2157-67-84 48:93:06,256 - LORE - ✅ Ipsumdolorsi ametcon adipis elitsedd 6177-88…"
type textarea "x"
type textarea "2157-67-84 48:93:06,256 - LORE - ✅ Ipsumdolorsi ametcon adipis elitsedd 6177-88…"
type textarea "x"
type textarea "2157-67-84 48:93:06,256 - LORE - ✅ Ipsumdolorsi ametcon adipis elitsedd 6177-88…"
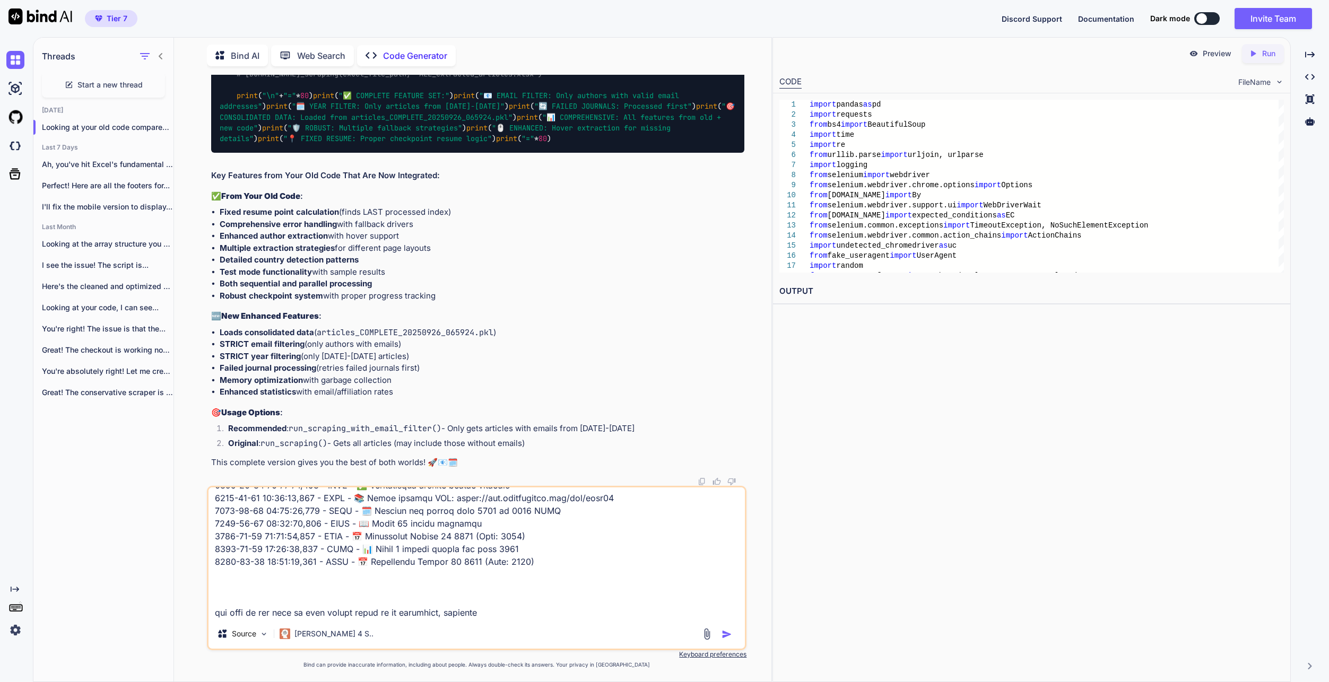
type textarea "x"
type textarea "2157-67-84 48:93:06,256 - LORE - ✅ Ipsumdolorsi ametcon adipis elitsedd 6177-88…"
type textarea "x"
type textarea "2157-67-84 48:93:06,256 - LORE - ✅ Ipsumdolorsi ametcon adipis elitsedd 6177-88…"
type textarea "x"
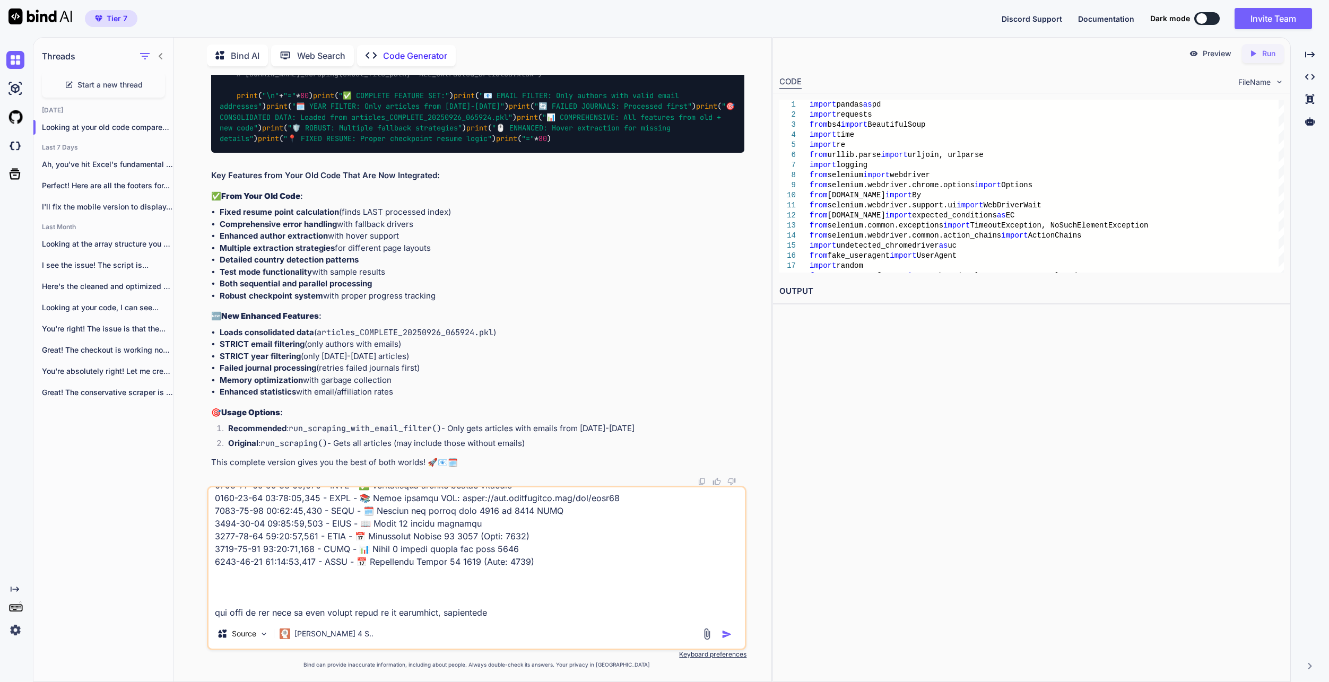
type textarea "2157-67-84 48:93:06,256 - LORE - ✅ Ipsumdolorsi ametcon adipis elitsedd 6177-88…"
type textarea "x"
type textarea "2157-67-84 48:93:06,256 - LORE - ✅ Ipsumdolorsi ametcon adipis elitsedd 6177-88…"
type textarea "x"
type textarea "2157-67-84 48:93:06,256 - LORE - ✅ Ipsumdolorsi ametcon adipis elitsedd 6177-88…"
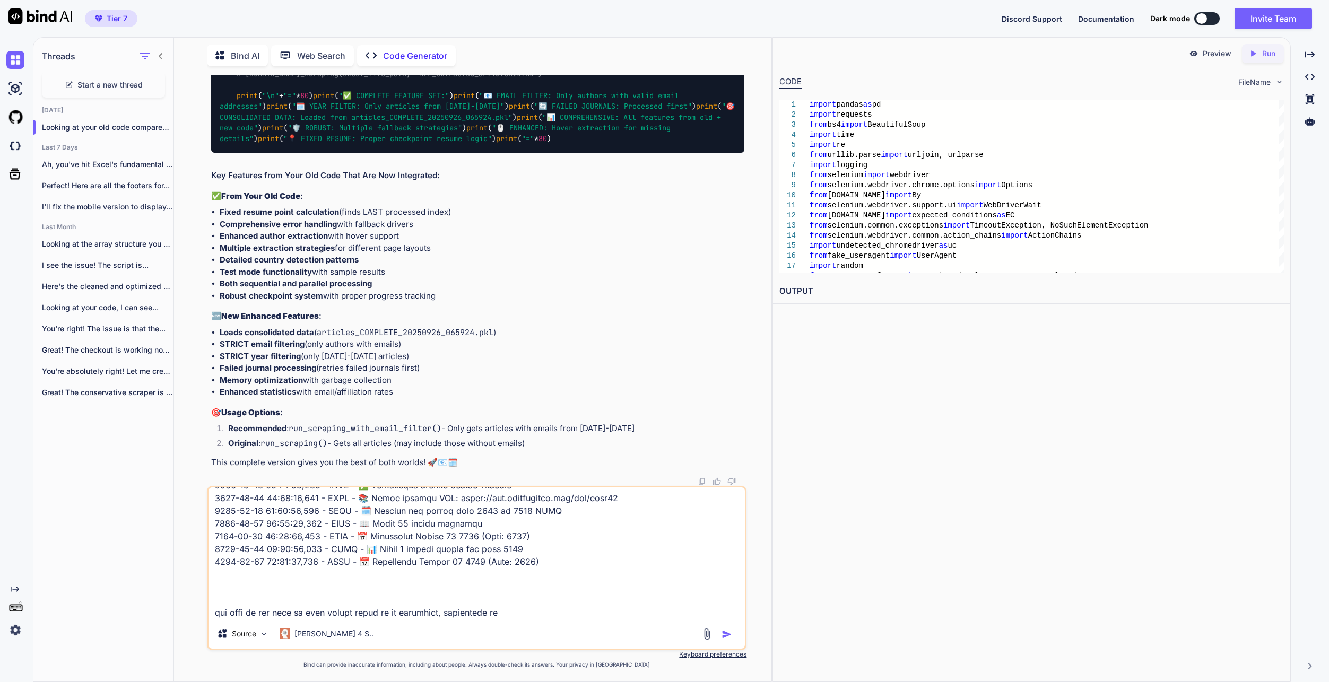
type textarea "x"
type textarea "2157-67-84 48:93:06,256 - LORE - ✅ Ipsumdolorsi ametcon adipis elitsedd 6177-88…"
type textarea "x"
type textarea "2157-67-84 48:93:06,256 - LORE - ✅ Ipsumdolorsi ametcon adipis elitsedd 6177-88…"
type textarea "x"
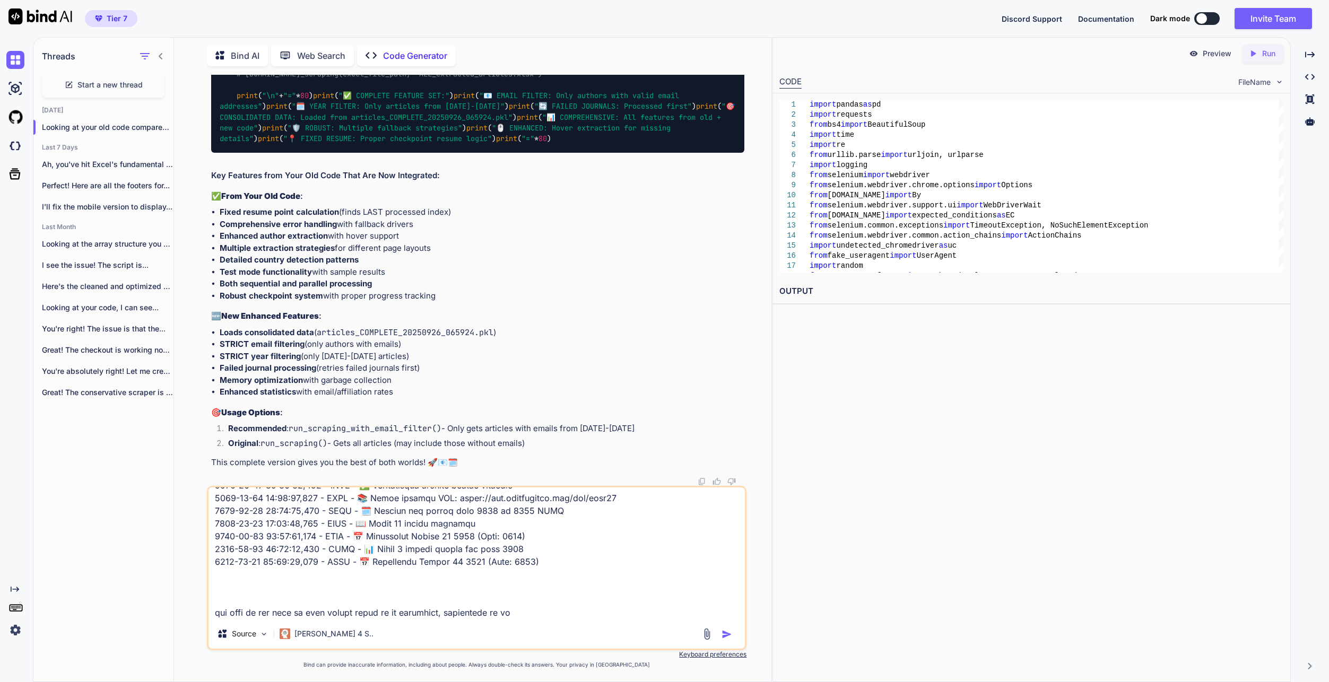
type textarea "2157-67-84 48:93:06,256 - LORE - ✅ Ipsumdolorsi ametcon adipis elitsedd 6177-88…"
type textarea "x"
type textarea "2157-67-84 48:93:06,256 - LORE - ✅ Ipsumdolorsi ametcon adipis elitsedd 6177-88…"
type textarea "x"
type textarea "2157-67-84 48:93:06,256 - LORE - ✅ Ipsumdolorsi ametcon adipis elitsedd 6177-88…"
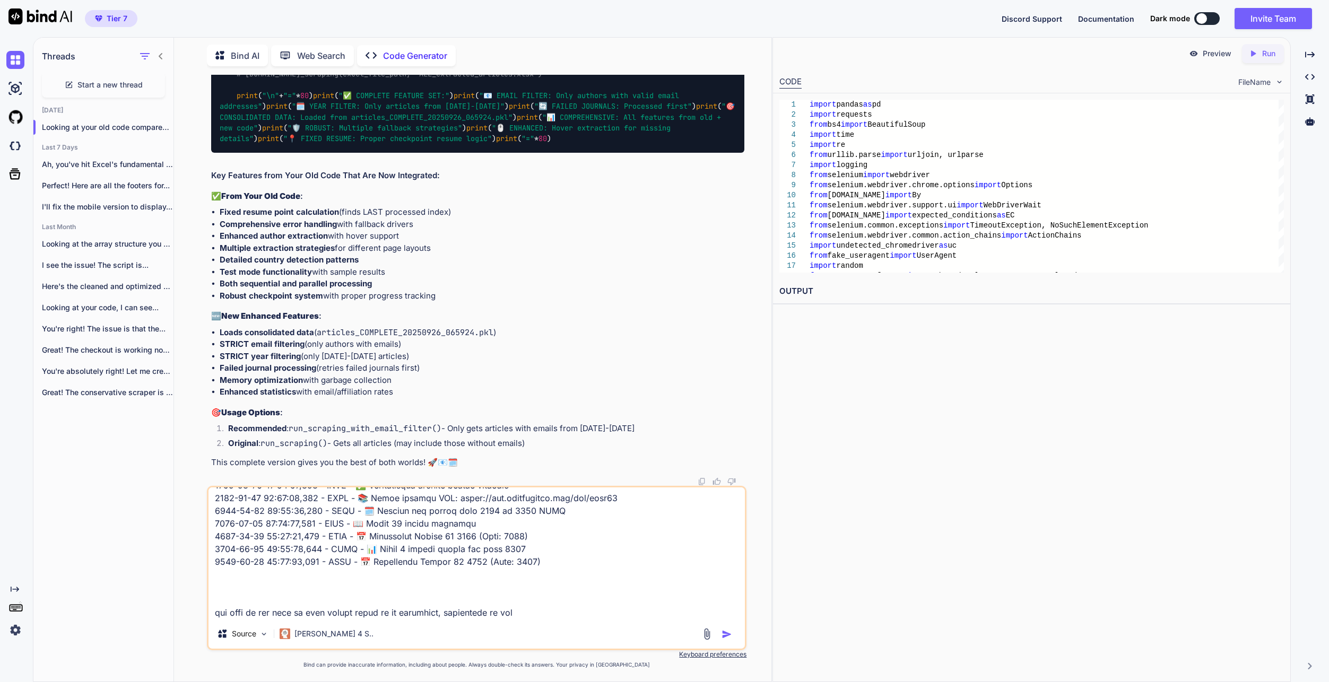
type textarea "x"
type textarea "2157-67-84 48:93:06,256 - LORE - ✅ Ipsumdolorsi ametcon adipis elitsedd 6177-88…"
type textarea "x"
type textarea "2157-67-84 48:93:06,256 - LORE - ✅ Ipsumdolorsi ametcon adipis elitsedd 6177-88…"
type textarea "x"
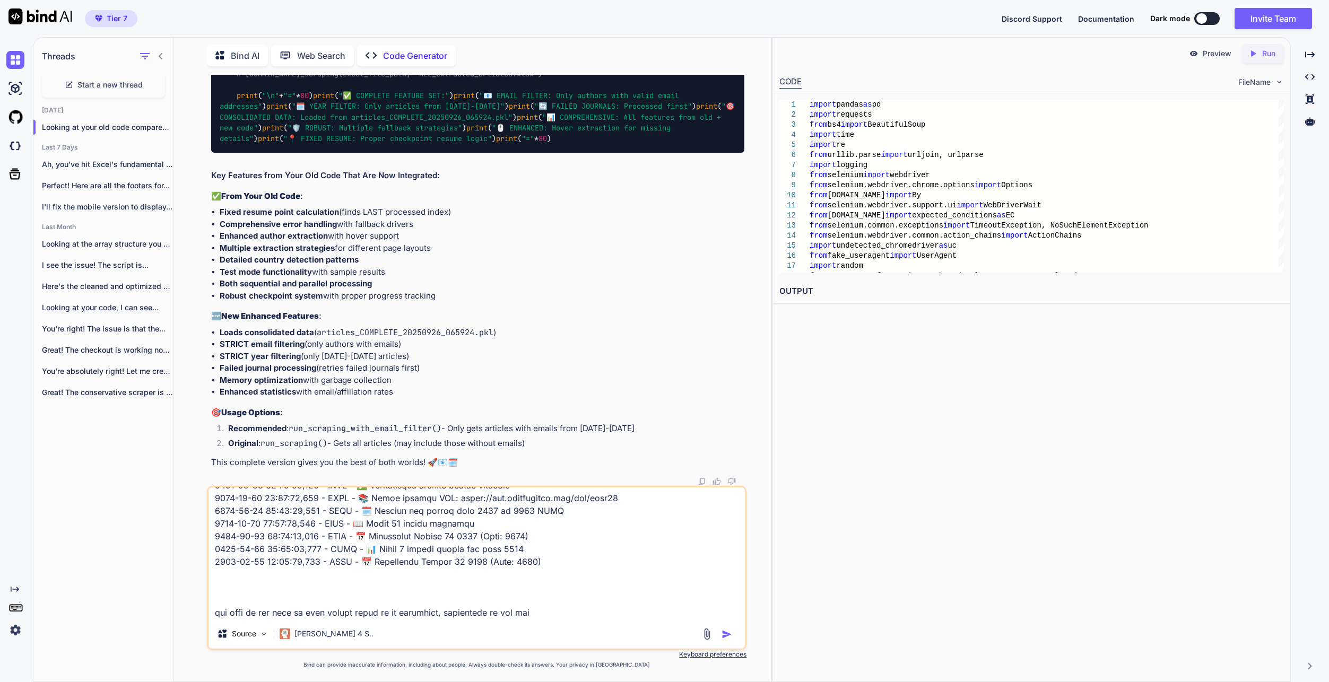
type textarea "2157-67-84 48:93:06,256 - LORE - ✅ Ipsumdolorsi ametcon adipis elitsedd 6177-88…"
type textarea "x"
type textarea "2157-67-84 48:93:06,256 - LORE - ✅ Ipsumdolorsi ametcon adipis elitsedd 6177-88…"
type textarea "x"
type textarea "2157-67-84 48:93:06,256 - LORE - ✅ Ipsumdolorsi ametcon adipis elitsedd 6177-88…"
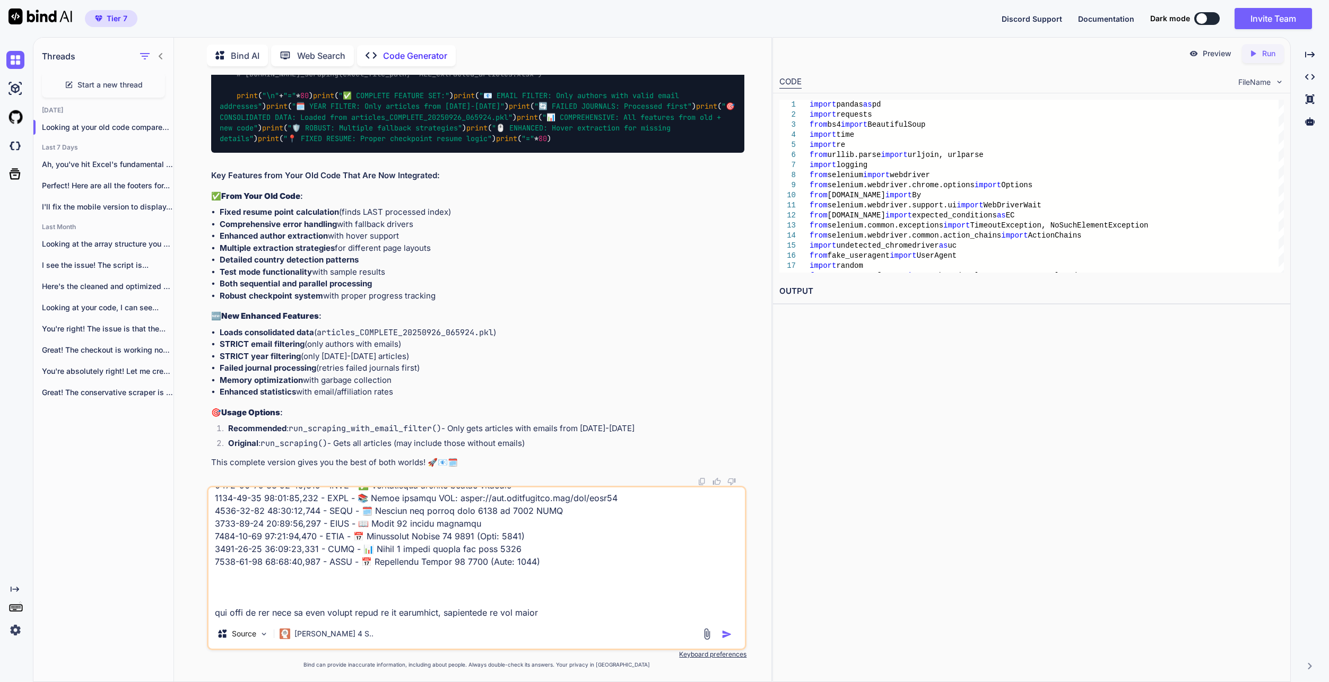
type textarea "x"
type textarea "2157-67-84 48:93:06,256 - LORE - ✅ Ipsumdolorsi ametcon adipis elitsedd 6177-88…"
type textarea "x"
type textarea "2157-67-84 48:93:06,256 - LORE - ✅ Ipsumdolorsi ametcon adipis elitsedd 6177-88…"
type textarea "x"
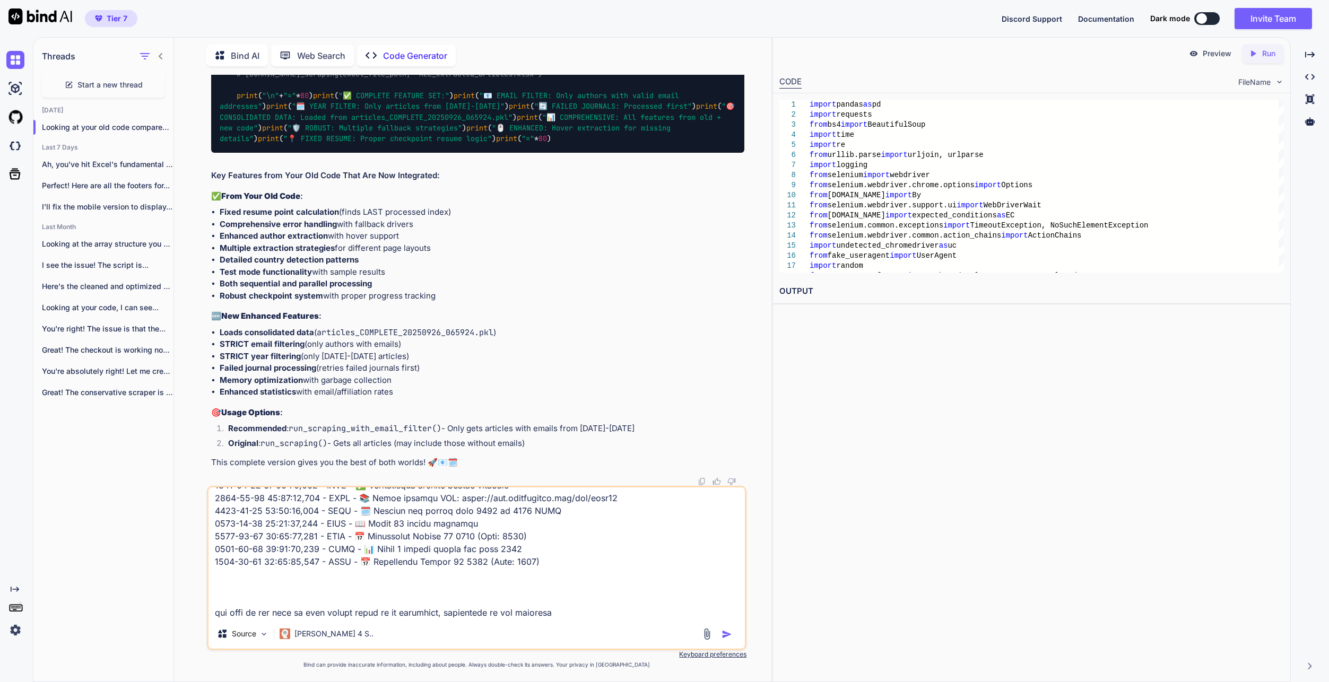
type textarea "2157-67-84 48:93:06,256 - LORE - ✅ Ipsumdolorsi ametcon adipis elitsedd 6177-88…"
type textarea "x"
type textarea "2157-67-84 48:93:06,256 - LORE - ✅ Ipsumdolorsi ametcon adipis elitsedd 6177-88…"
type textarea "x"
type textarea "2157-67-84 48:93:06,256 - LORE - ✅ Ipsumdolorsi ametcon adipis elitsedd 6177-88…"
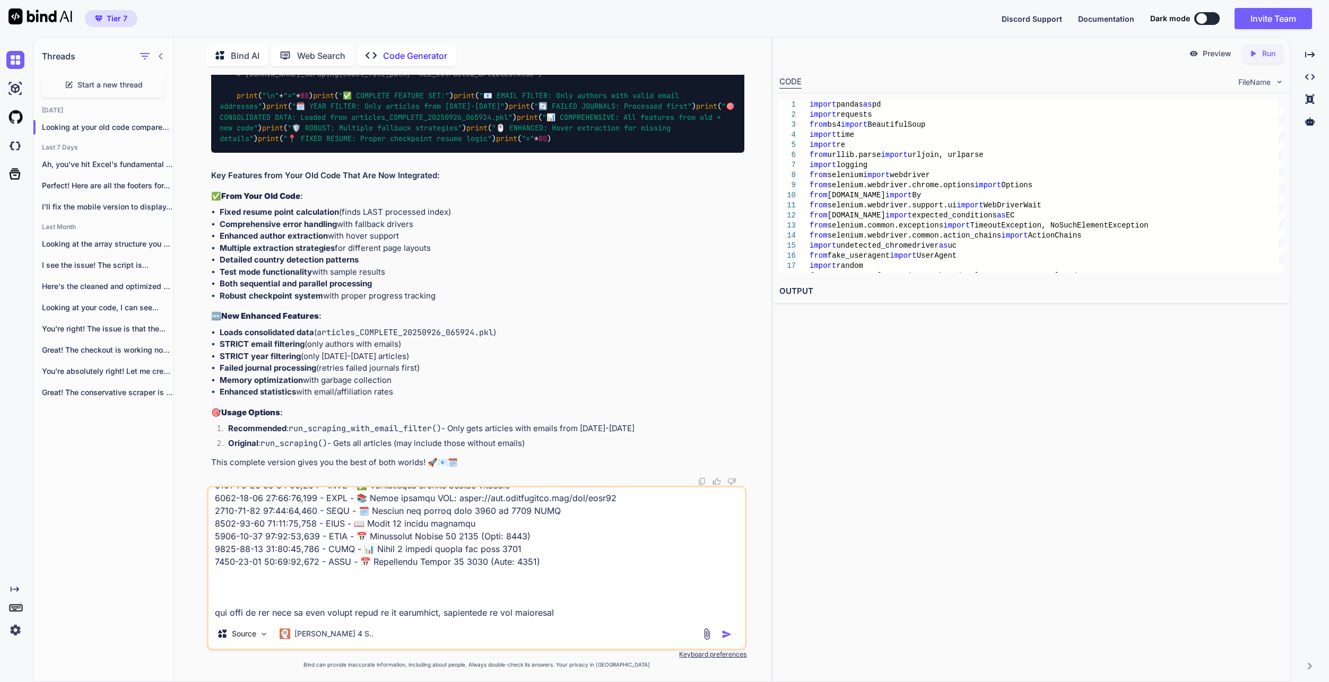
type textarea "x"
type textarea "2157-67-84 48:93:06,256 - LORE - ✅ Ipsumdolorsi ametcon adipis elitsedd 6177-88…"
type textarea "x"
type textarea "2157-67-84 48:93:06,256 - LORE - ✅ Ipsumdolorsi ametcon adipis elitsedd 6177-88…"
type textarea "x"
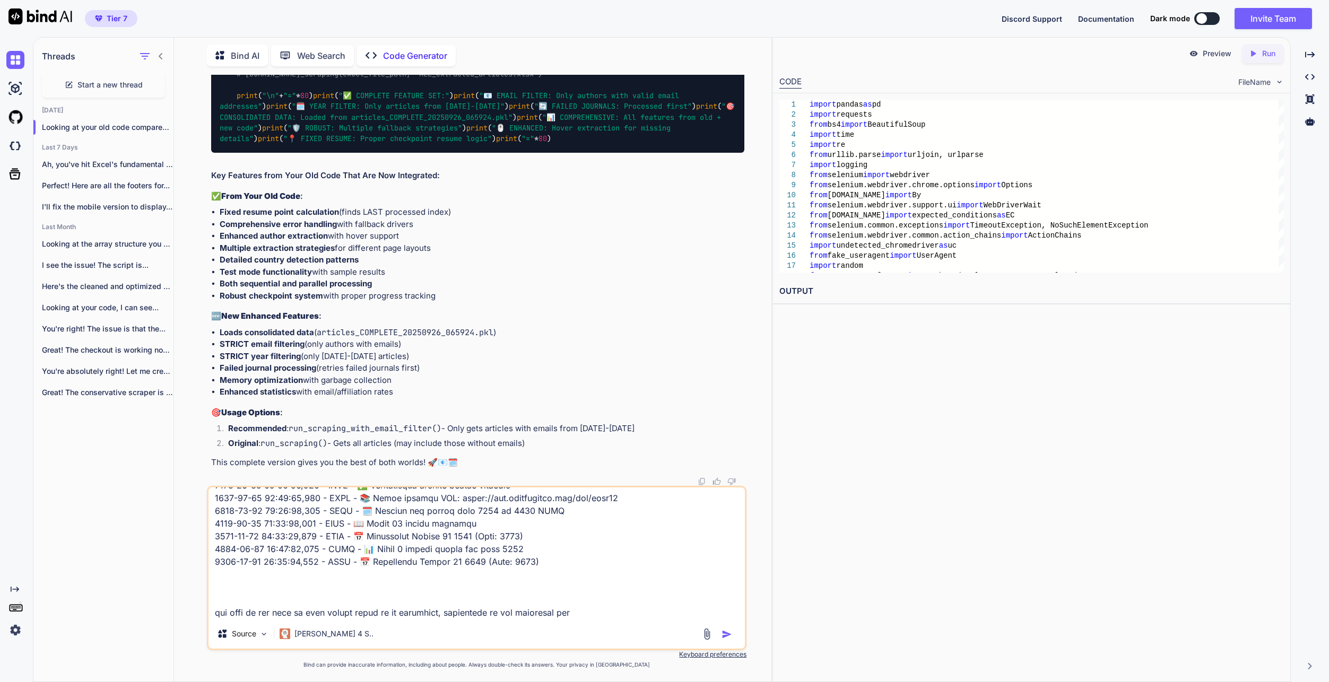
type textarea "2157-67-84 48:93:06,256 - LORE - ✅ Ipsumdolorsi ametcon adipis elitsedd 6177-88…"
type textarea "x"
type textarea "2157-67-84 48:93:06,256 - LORE - ✅ Ipsumdolorsi ametcon adipis elitsedd 6177-88…"
type textarea "x"
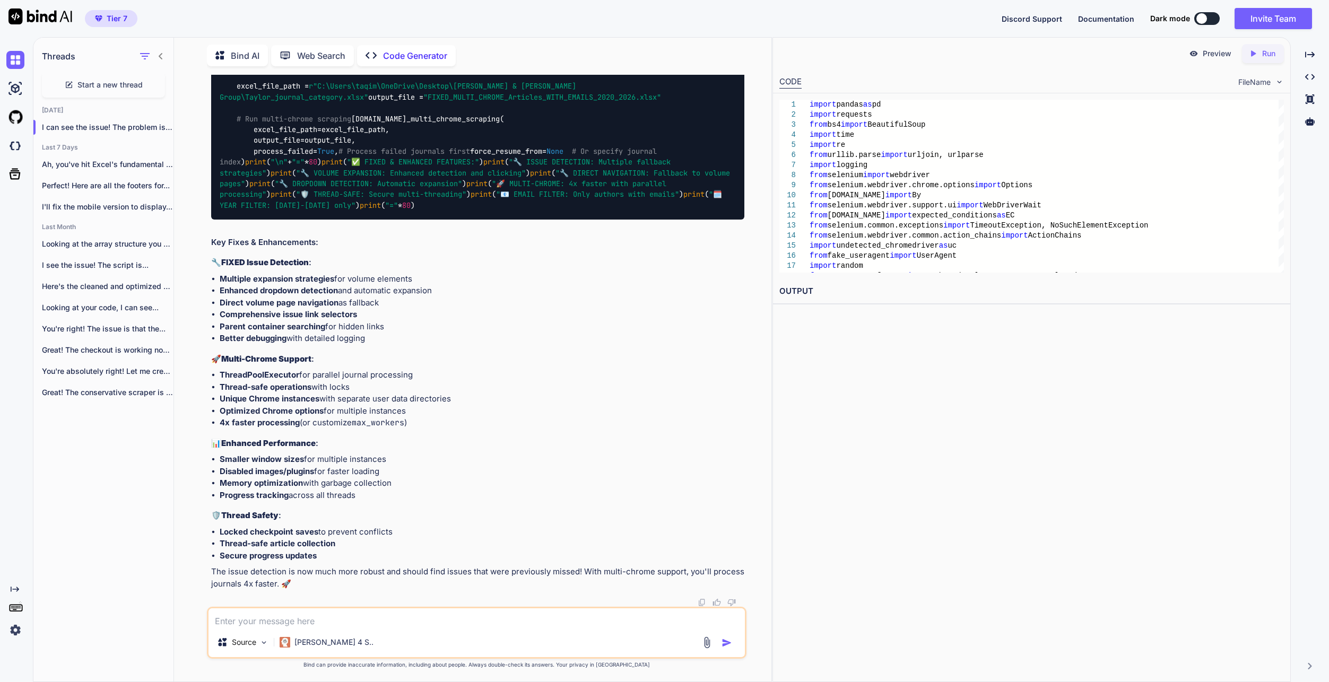
scroll to position [98940, 0]
click at [415, 621] on textarea at bounding box center [477, 618] width 536 height 19
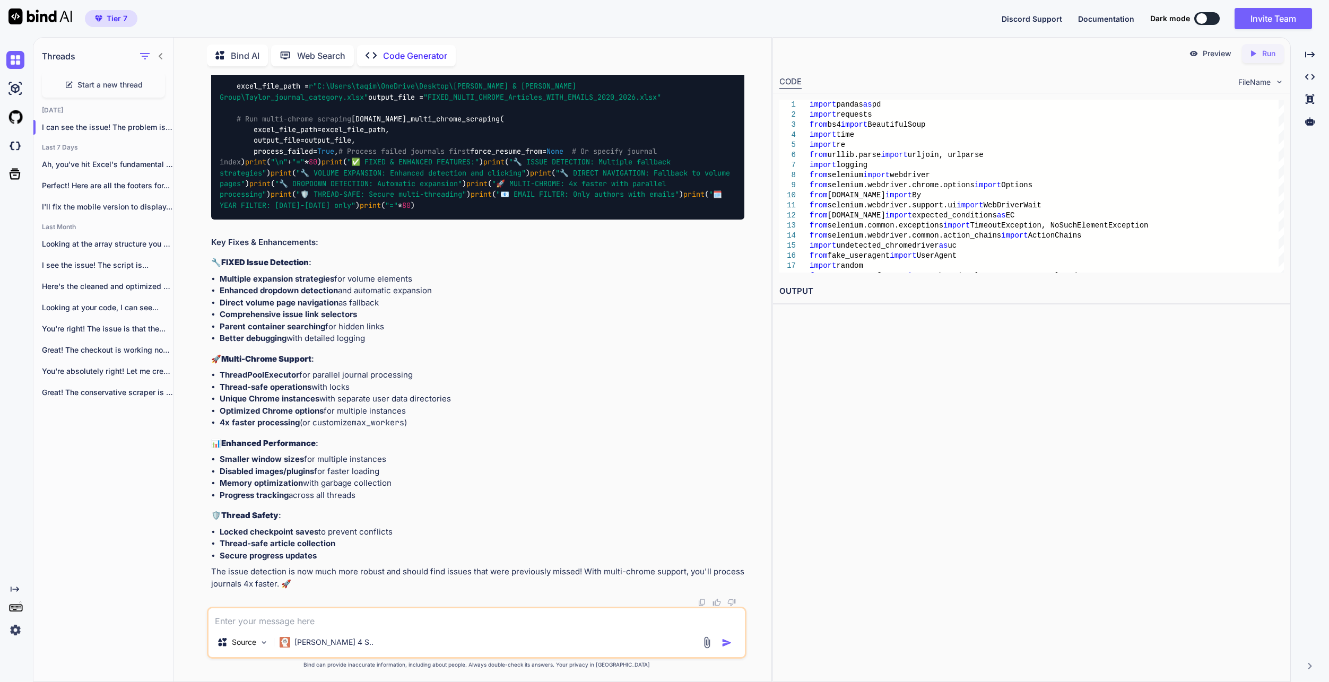
paste textarea "6] 4350-43-46 96:80:02,020 - LORE - 🗓️ Ipsumdo sit ametco adip 4248 el 8855 SED…"
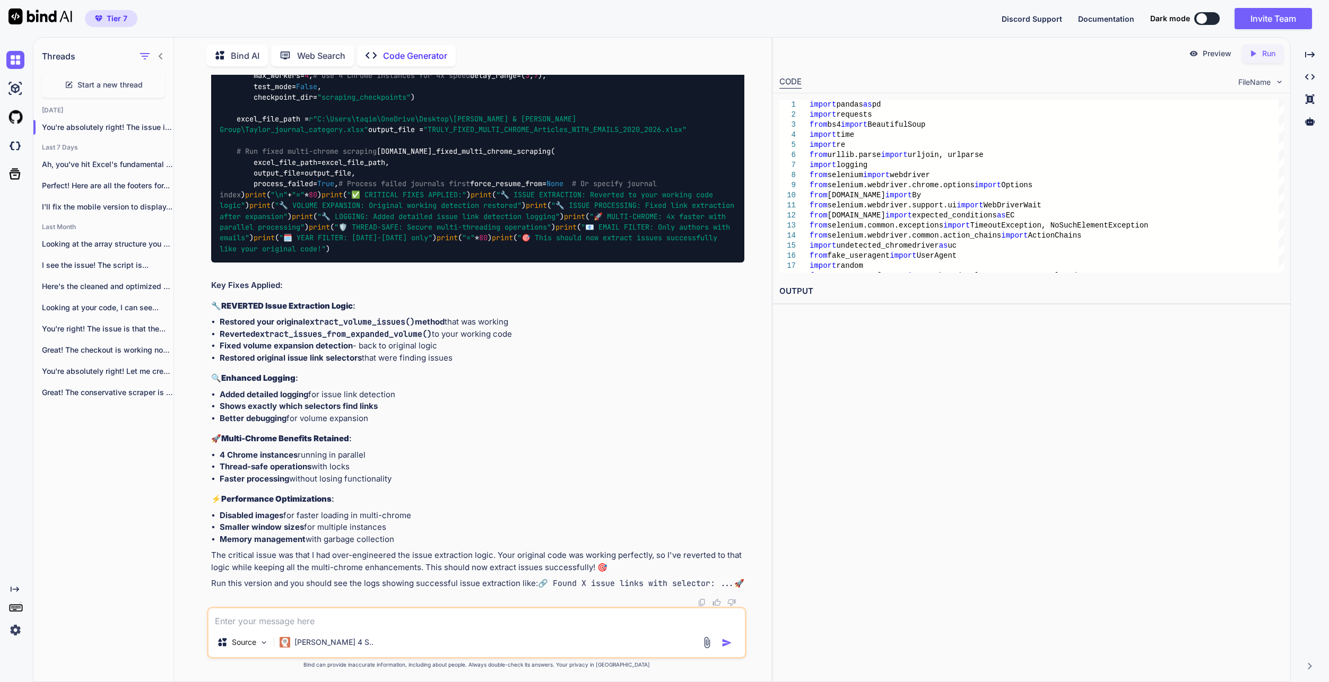
scroll to position [117048, 0]
click at [418, 611] on textarea at bounding box center [477, 618] width 536 height 19
click at [412, 620] on textarea at bounding box center [477, 618] width 536 height 19
paste textarea "5328-31-53 41:14:58,743 - LORE - ✅ Ipsumdolorsi ametcon Adipis elitse (Doeius: …"
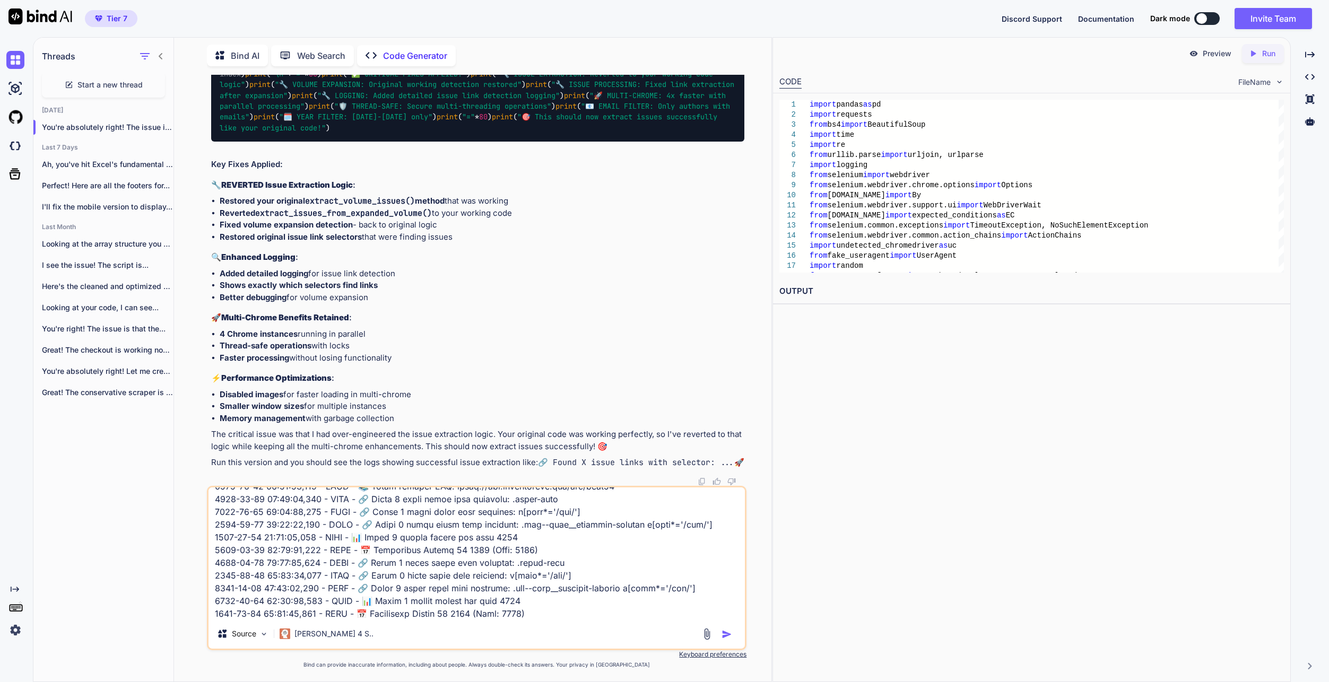
scroll to position [842, 0]
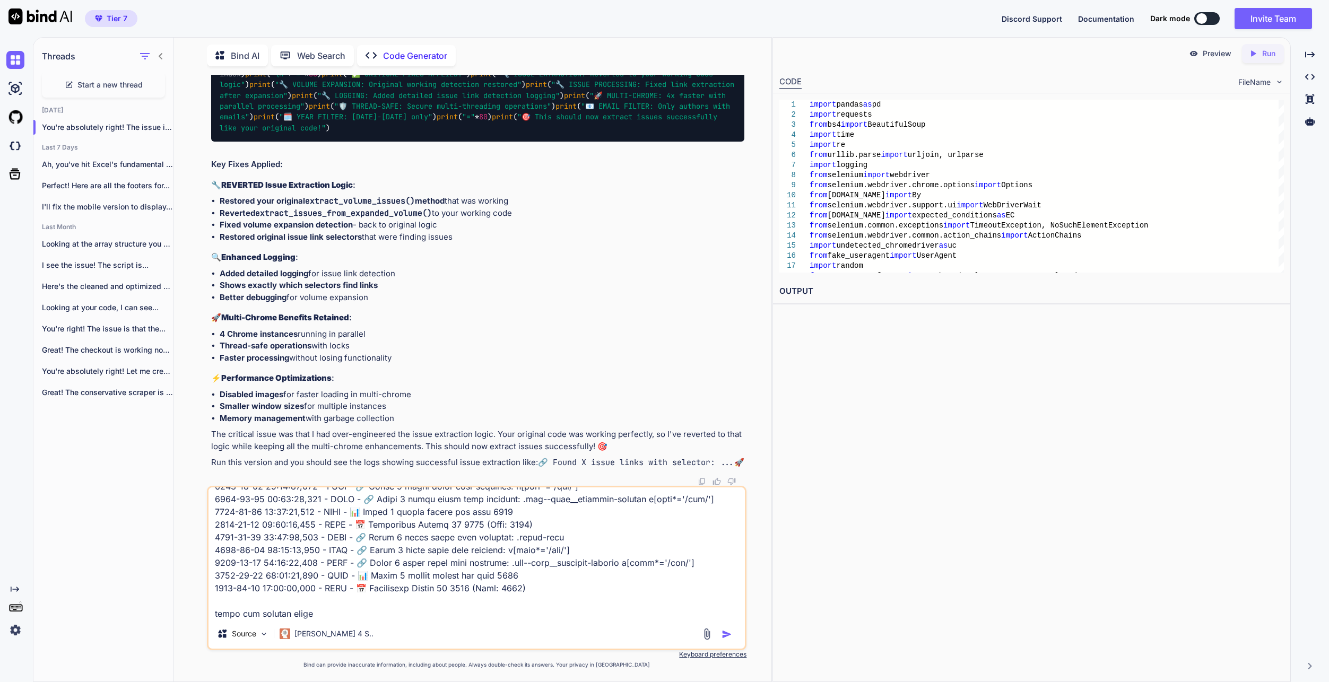
drag, startPoint x: 357, startPoint y: 613, endPoint x: 375, endPoint y: 601, distance: 22.5
click at [357, 613] on textarea at bounding box center [477, 554] width 536 height 132
paste textarea "import pandas as pd import requests from bs4 import BeautifulSoup import time i…"
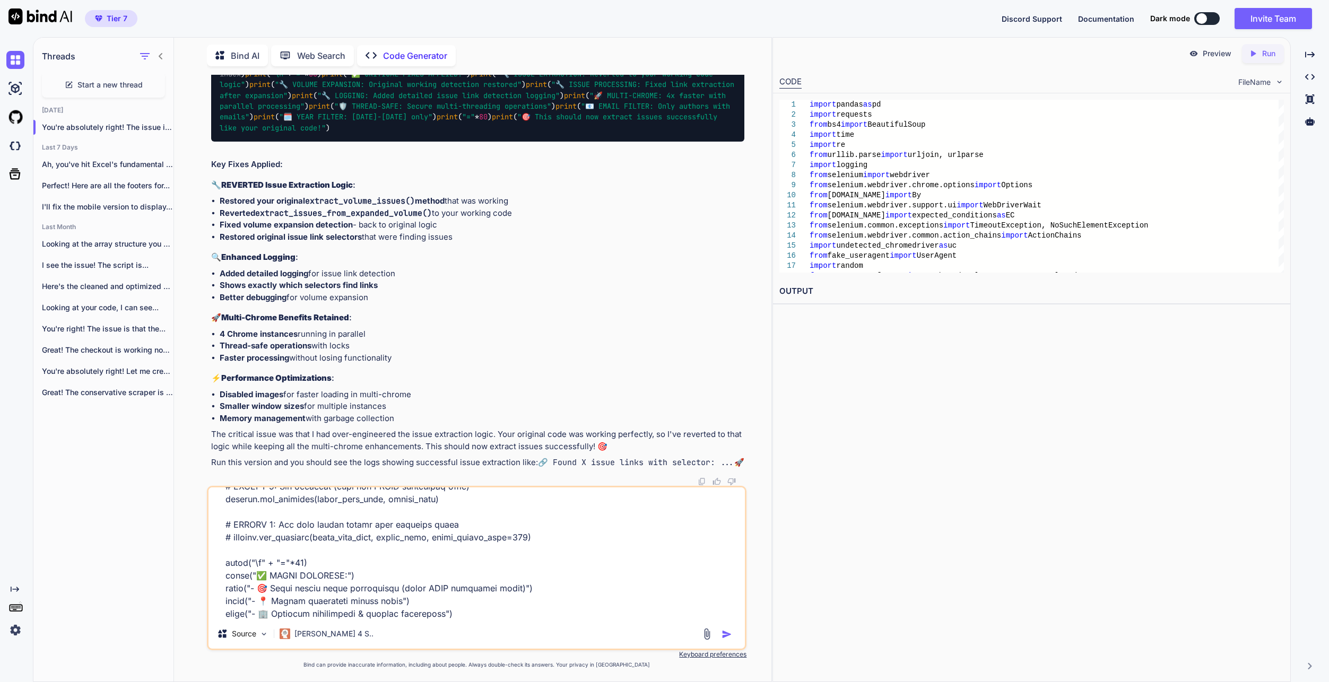
scroll to position [20976, 0]
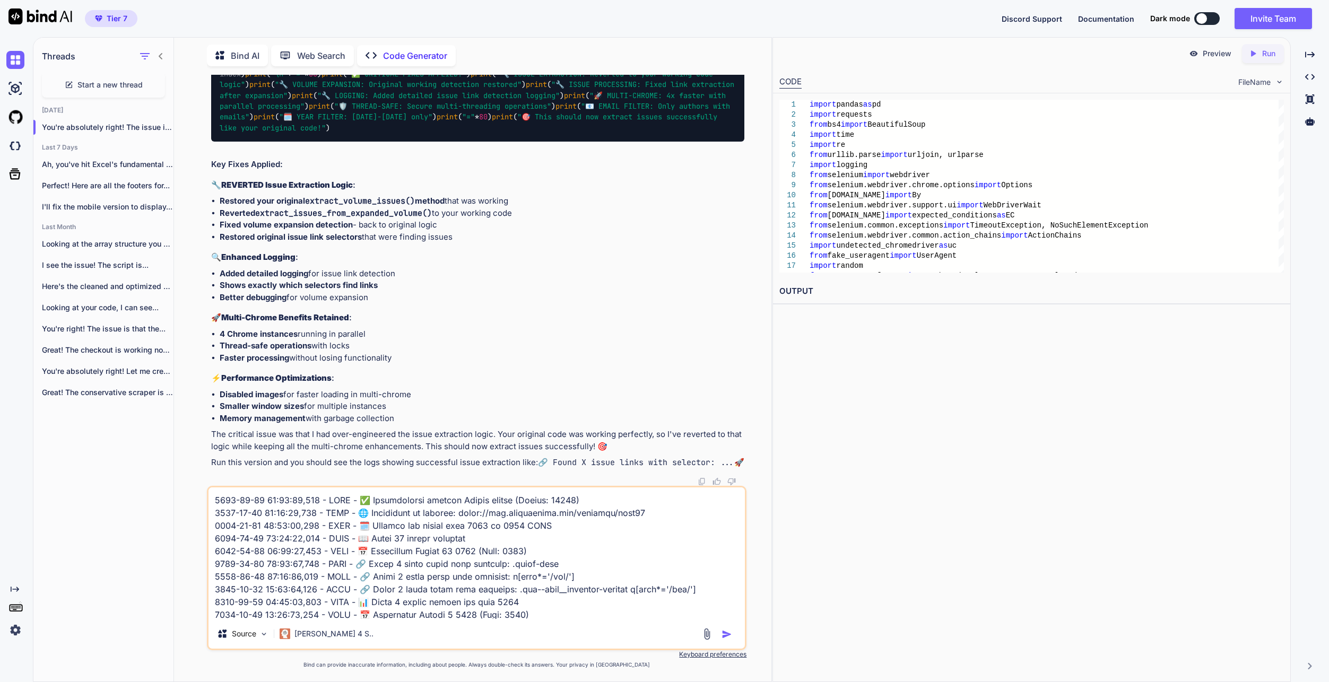
scroll to position [20976, 0]
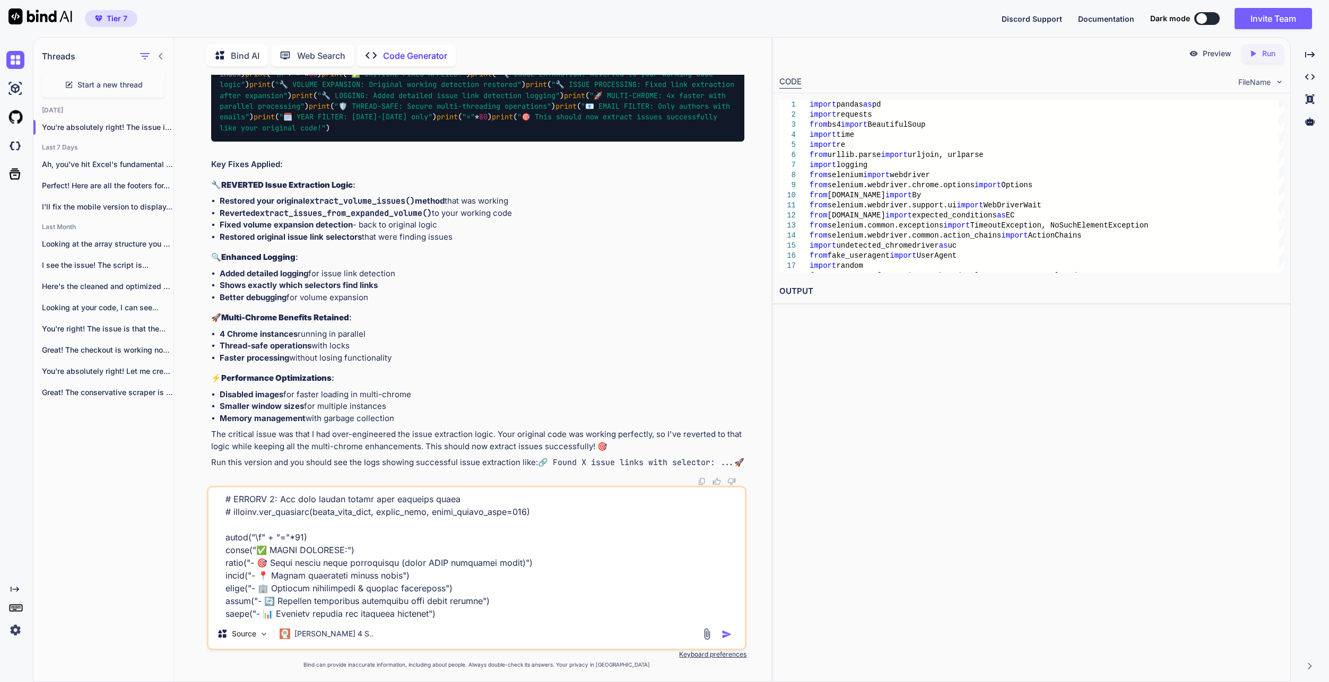
click at [534, 609] on textarea at bounding box center [477, 554] width 536 height 132
type textarea "5328-31-53 41:14:58,743 - LORE - ✅ Ipsumdolorsi ametcon Adipis elitse (Doeius: …"
type textarea "x"
paste textarea "<ul class="list-of-issues"> <li class="no-child"> <a href="/action/showAxaArtic…"
type textarea "5328-31-53 41:14:58,743 - LORE - ✅ Ipsumdolorsi ametcon Adipis elitse (Doeius: …"
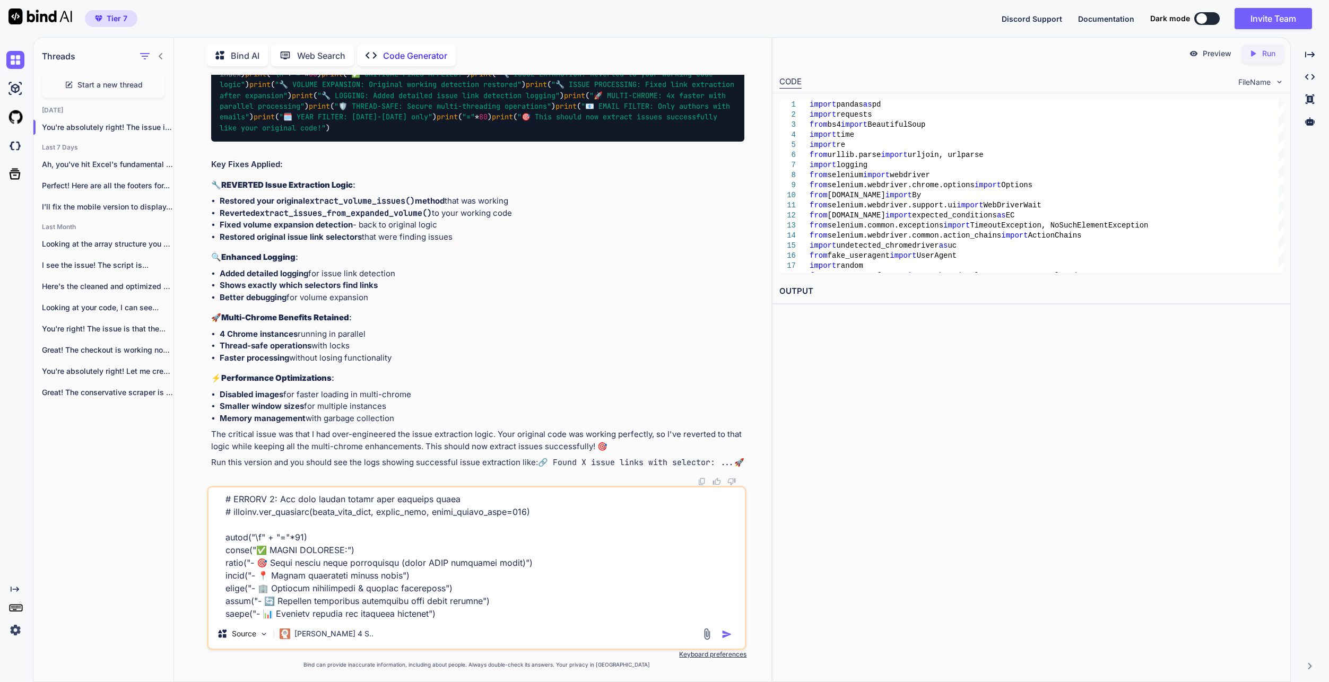
type textarea "x"
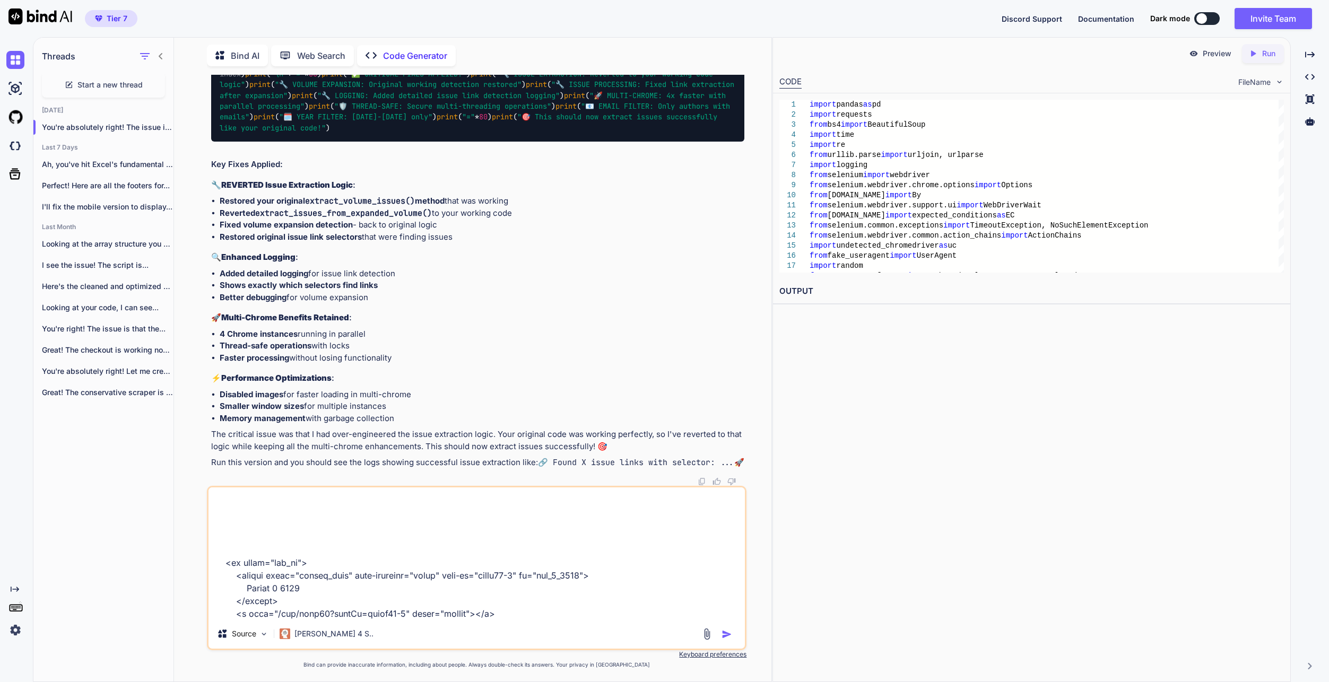
type textarea "5328-31-53 41:14:58,743 - LORE - ✅ Ipsumdolorsi ametcon Adipis elitse (Doeius: …"
click at [726, 634] on img "button" at bounding box center [727, 634] width 11 height 11
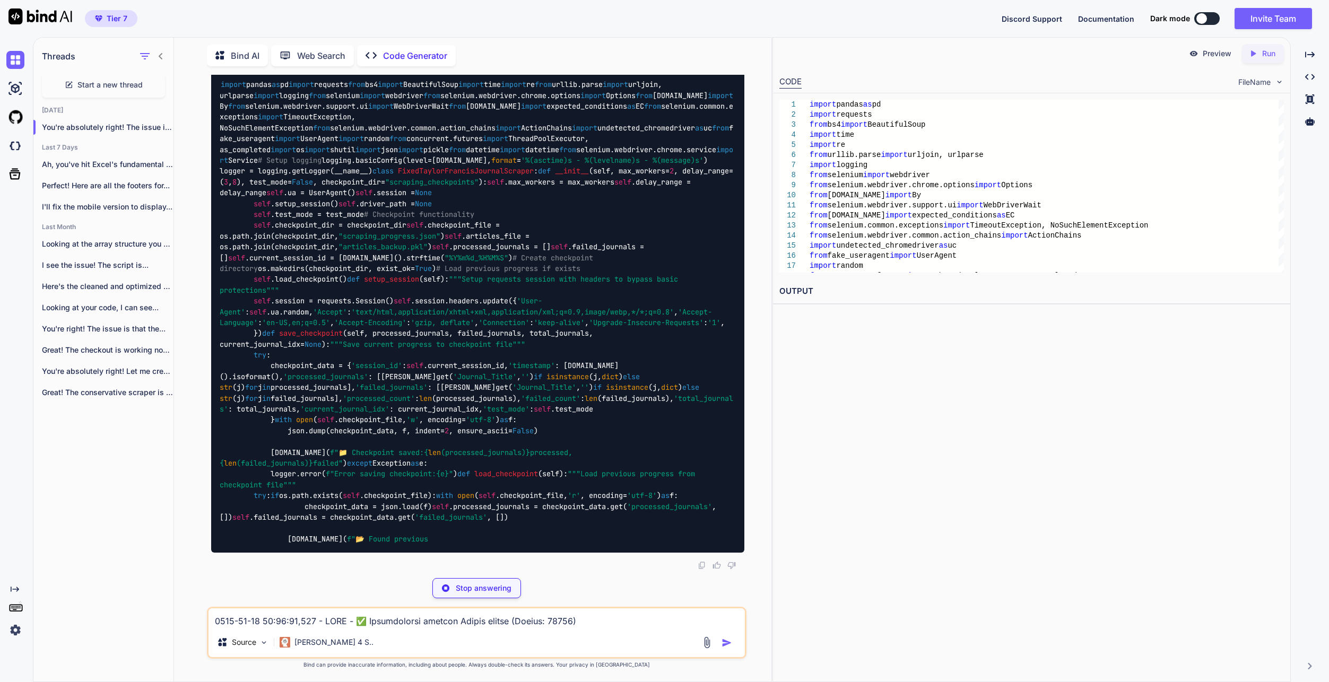
scroll to position [140480, 0]
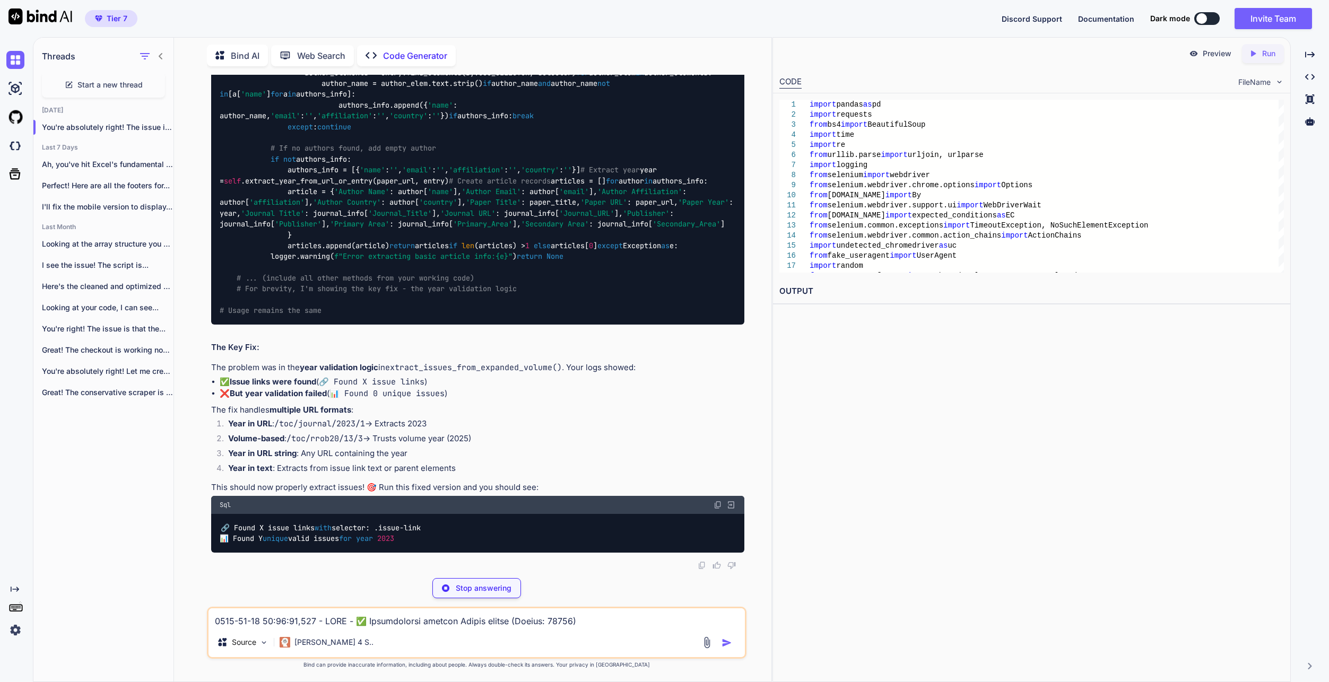
type textarea "x"
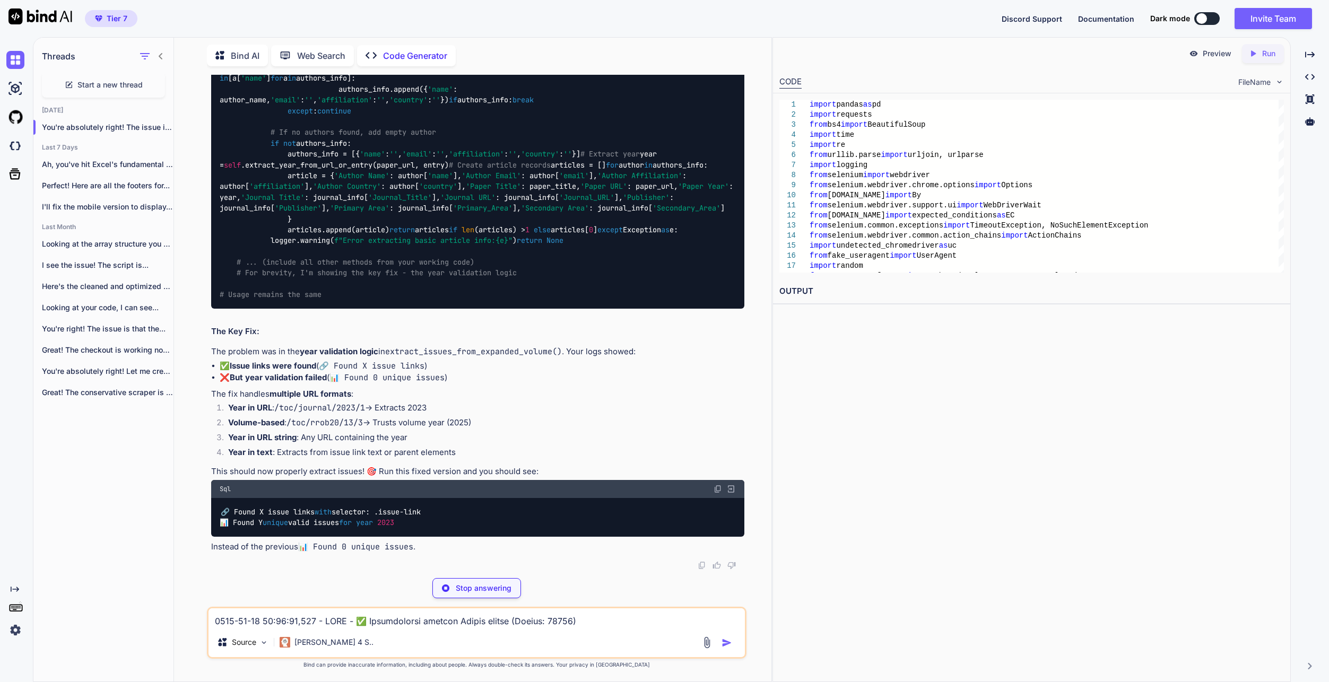
type textarea "🔗 Found 3 issue links with selector: a[href*='/toc/'] 📊 Found 0 unique issues f…"
type textarea "x"
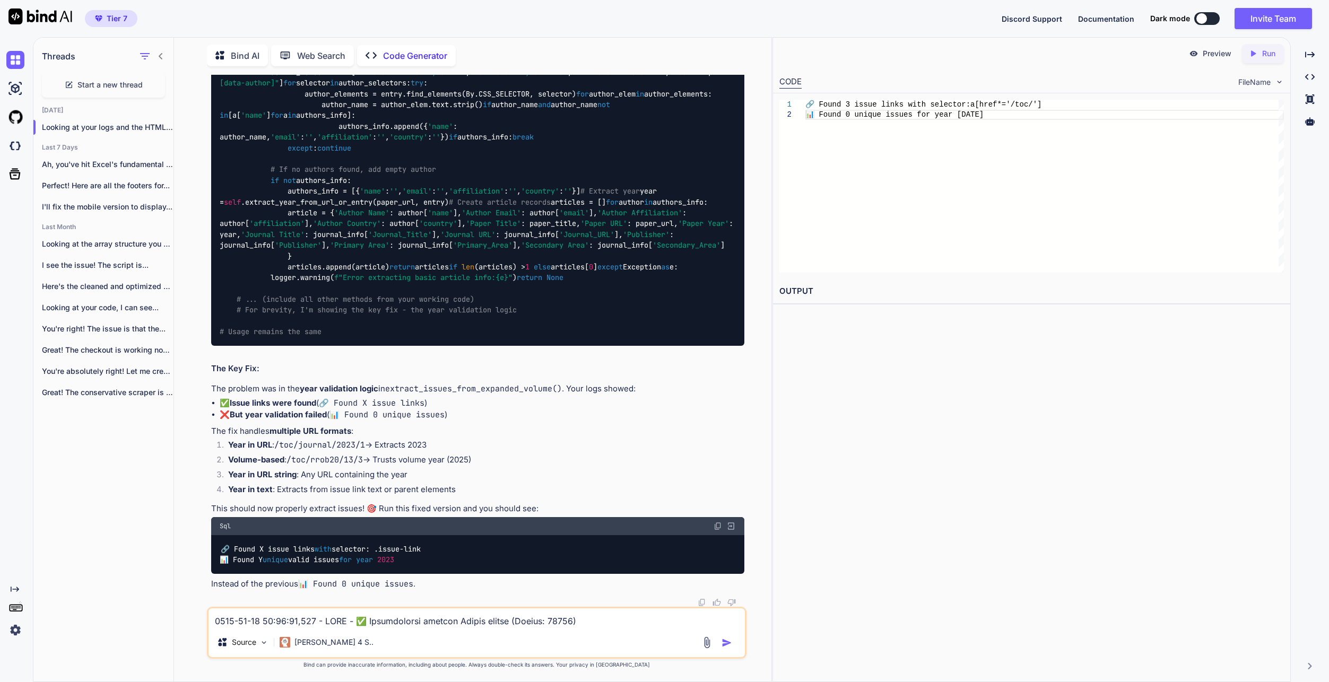
scroll to position [139419, 0]
click at [313, 618] on textarea at bounding box center [477, 618] width 536 height 19
type textarea "f"
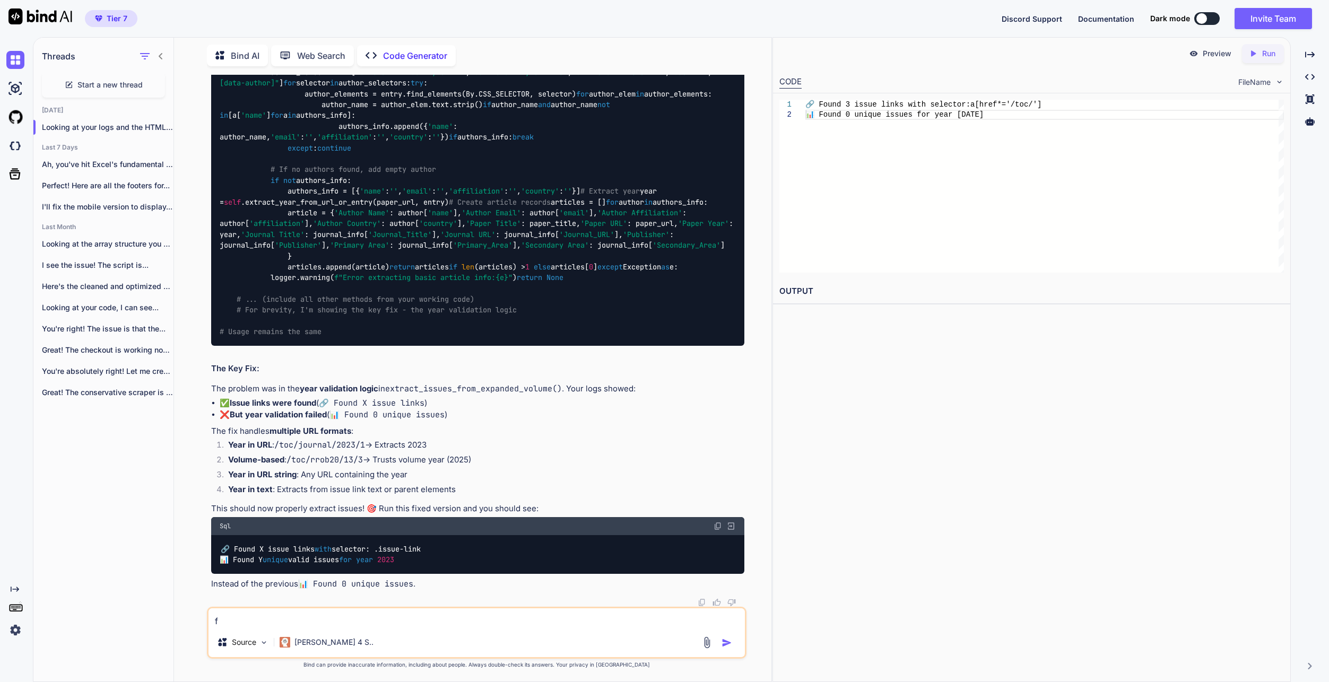
type textarea "x"
type textarea "fu"
type textarea "x"
type textarea "ful"
type textarea "x"
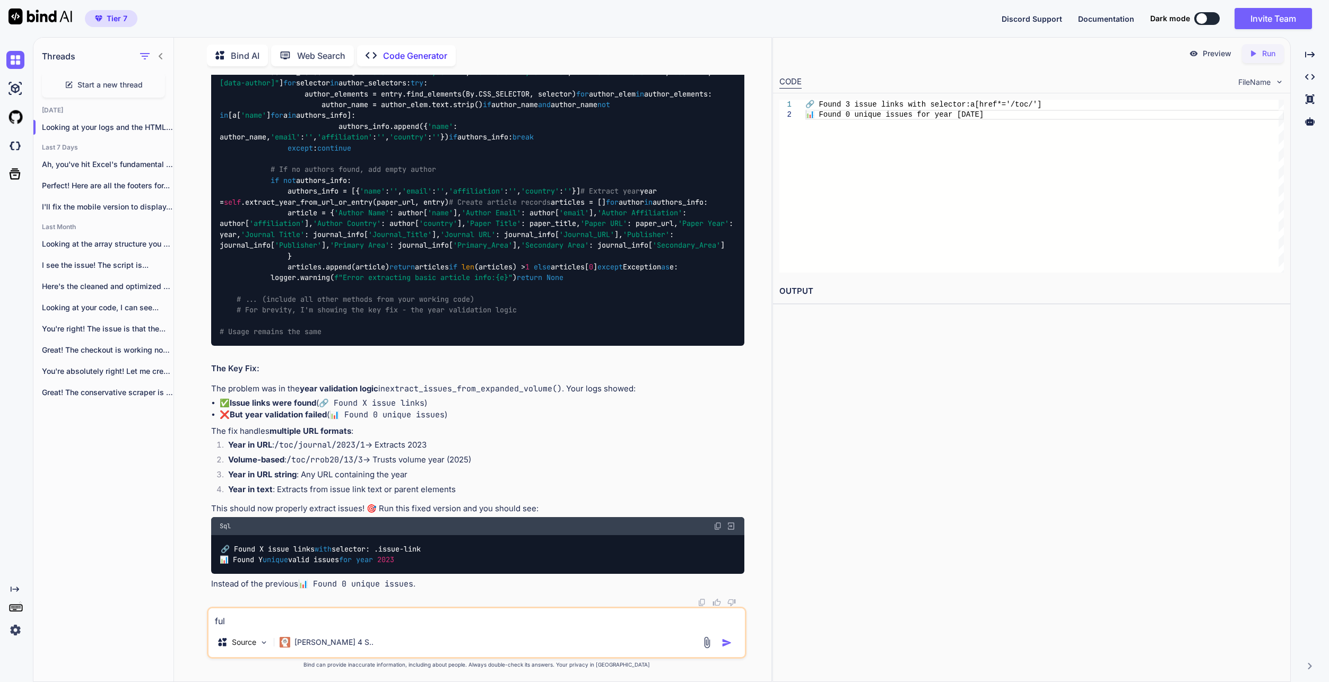
type textarea "full"
type textarea "x"
type textarea "fulll"
type textarea "x"
type textarea "fulll"
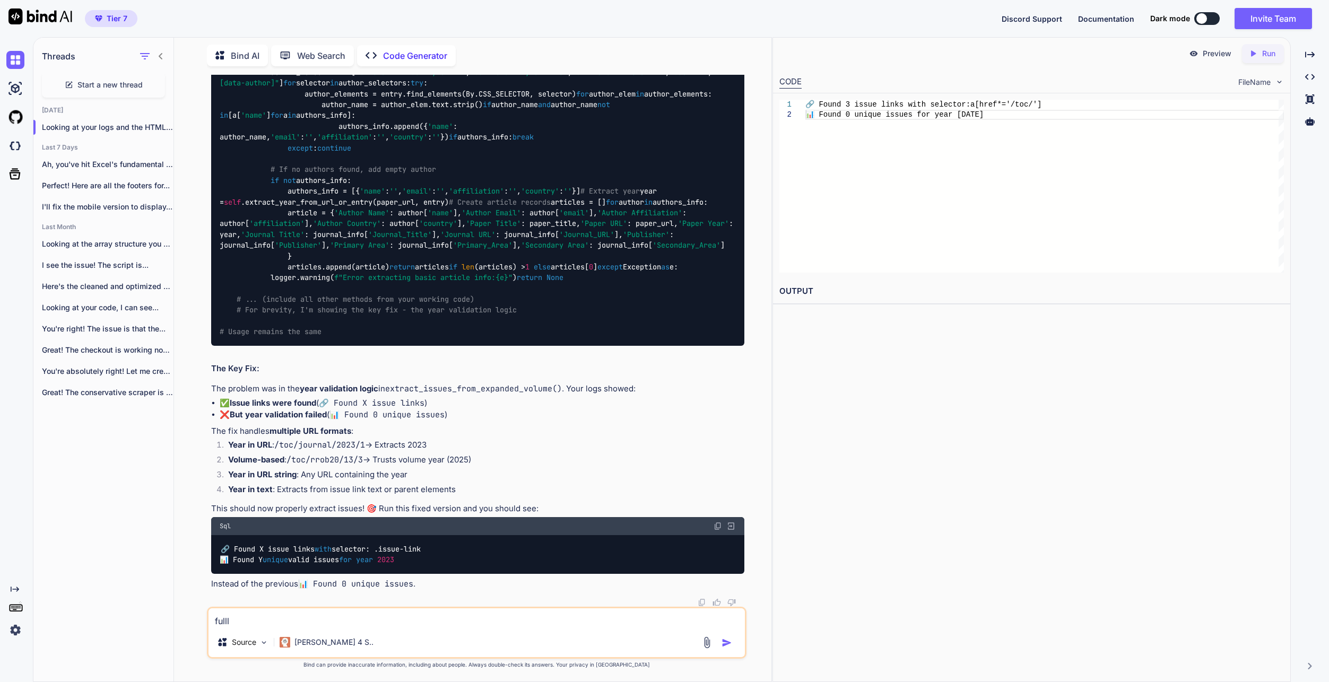
type textarea "x"
type textarea "fulll c"
type textarea "x"
type textarea "fulll cd"
type textarea "x"
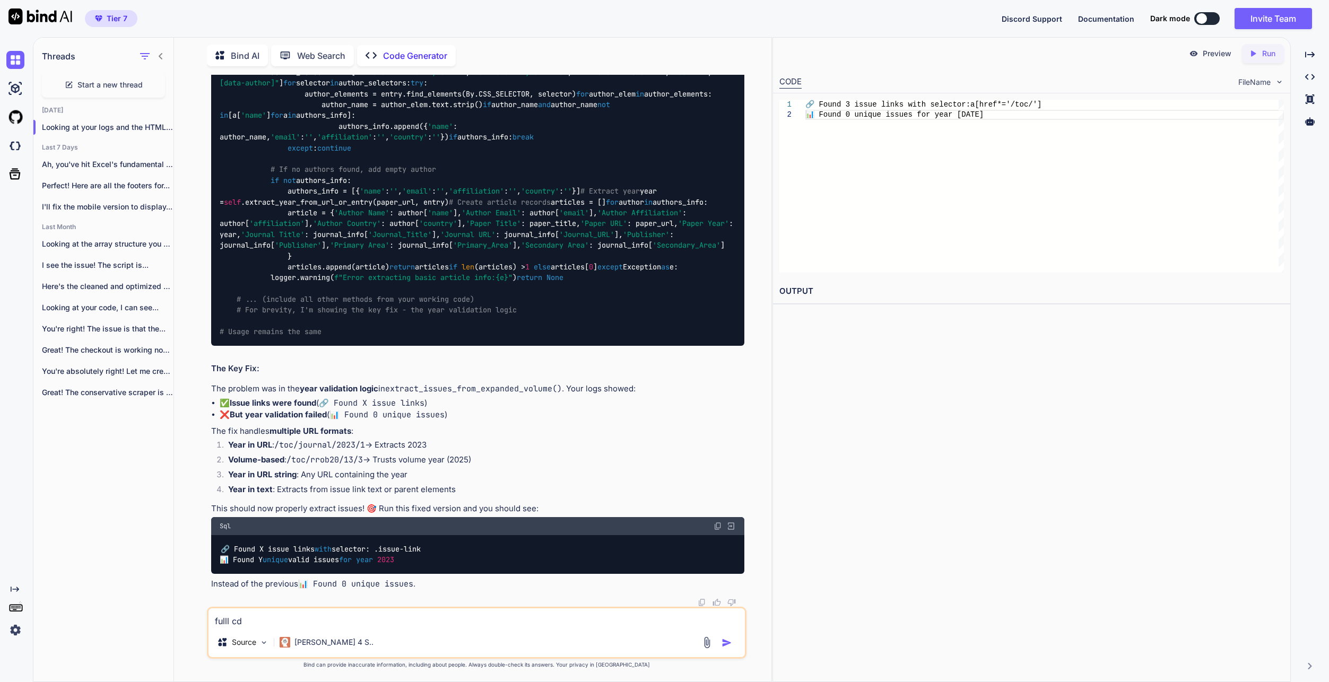
type textarea "fulll c"
type textarea "x"
type textarea "fulll co"
type textarea "x"
type textarea "fulll cod"
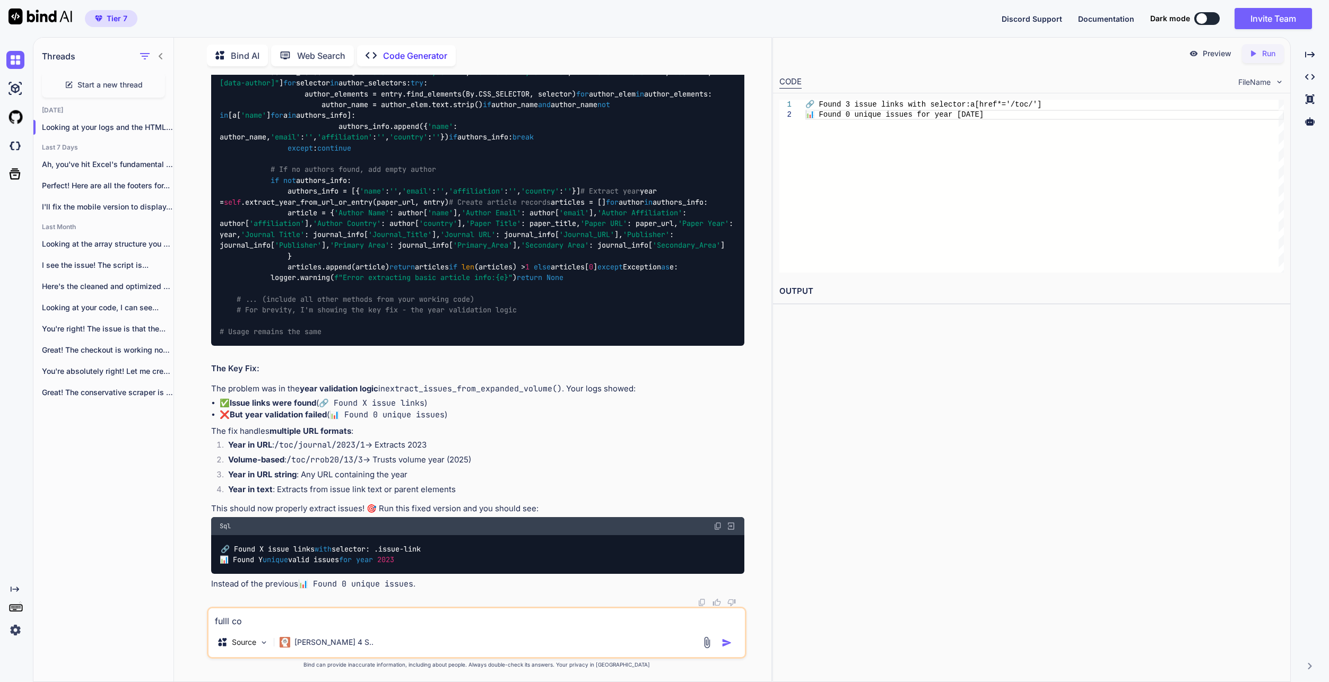
type textarea "x"
type textarea "fulll code"
type textarea "x"
type textarea "fulll code"
type textarea "x"
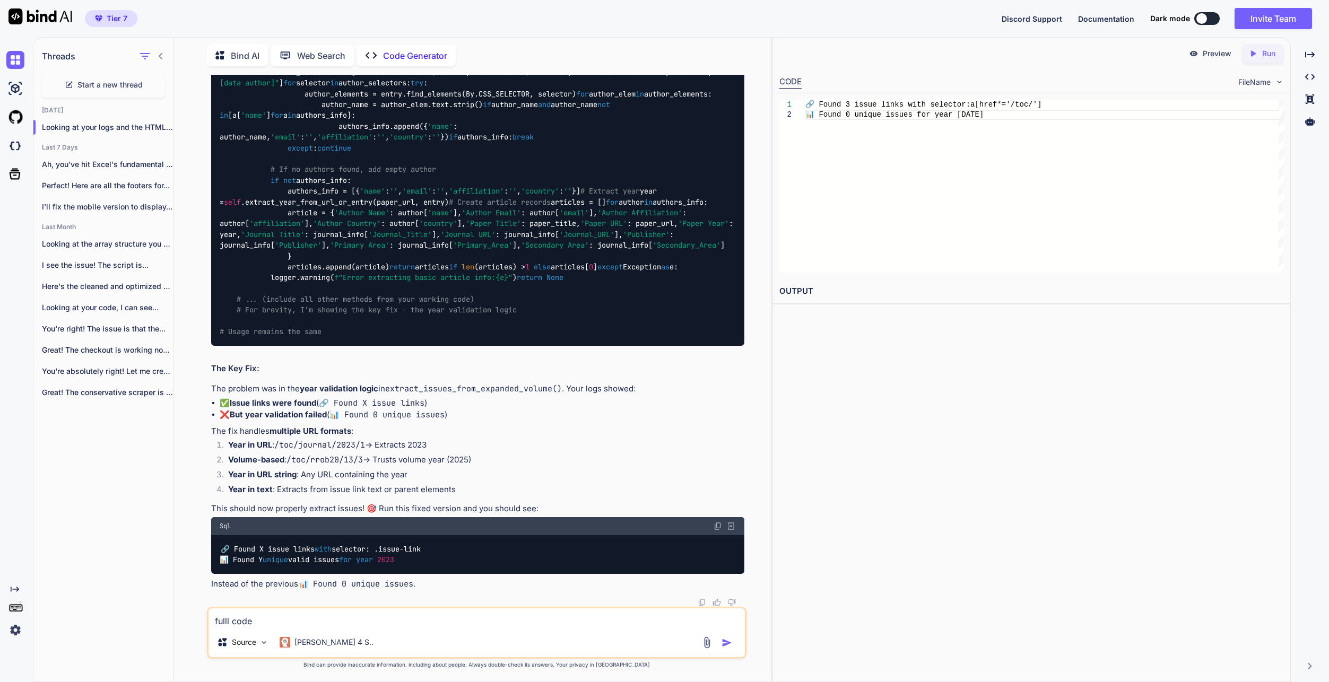
type textarea "fulll code p"
type textarea "x"
type textarea "fulll code pl"
type textarea "x"
type textarea "fulll code ple"
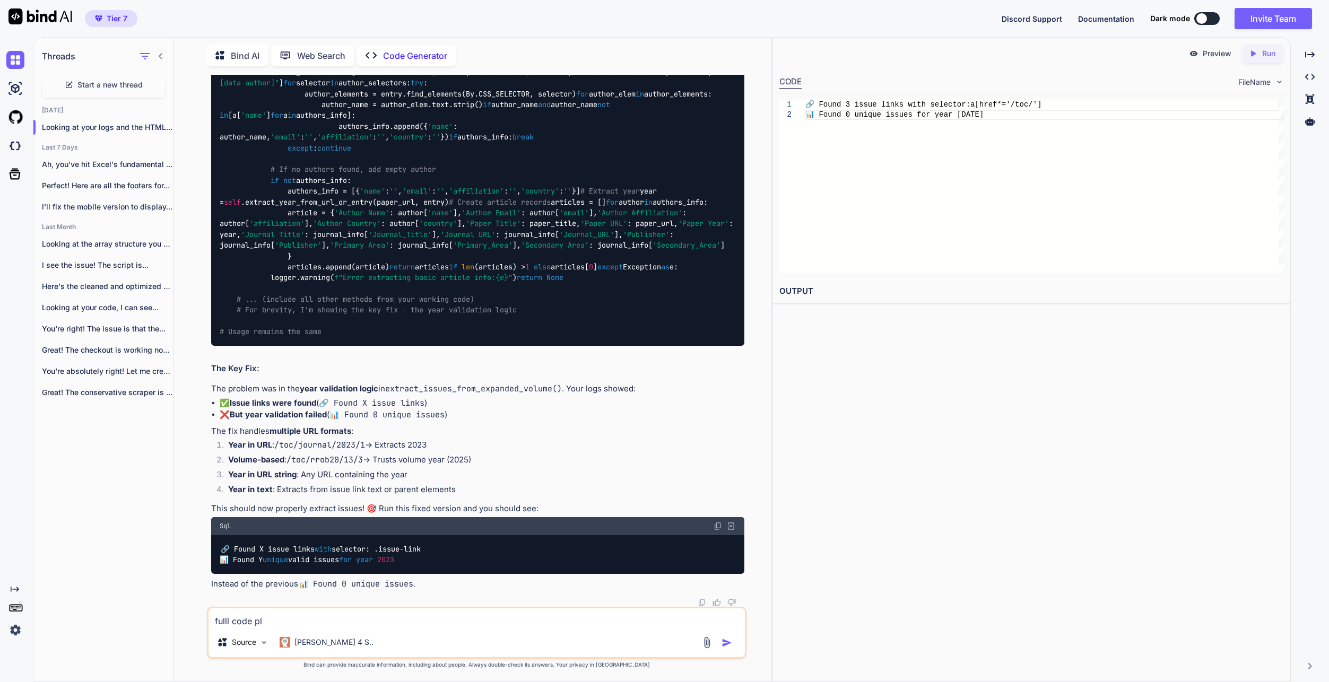
type textarea "x"
type textarea "fulll code plea"
type textarea "x"
type textarea "fulll code pleas"
type textarea "x"
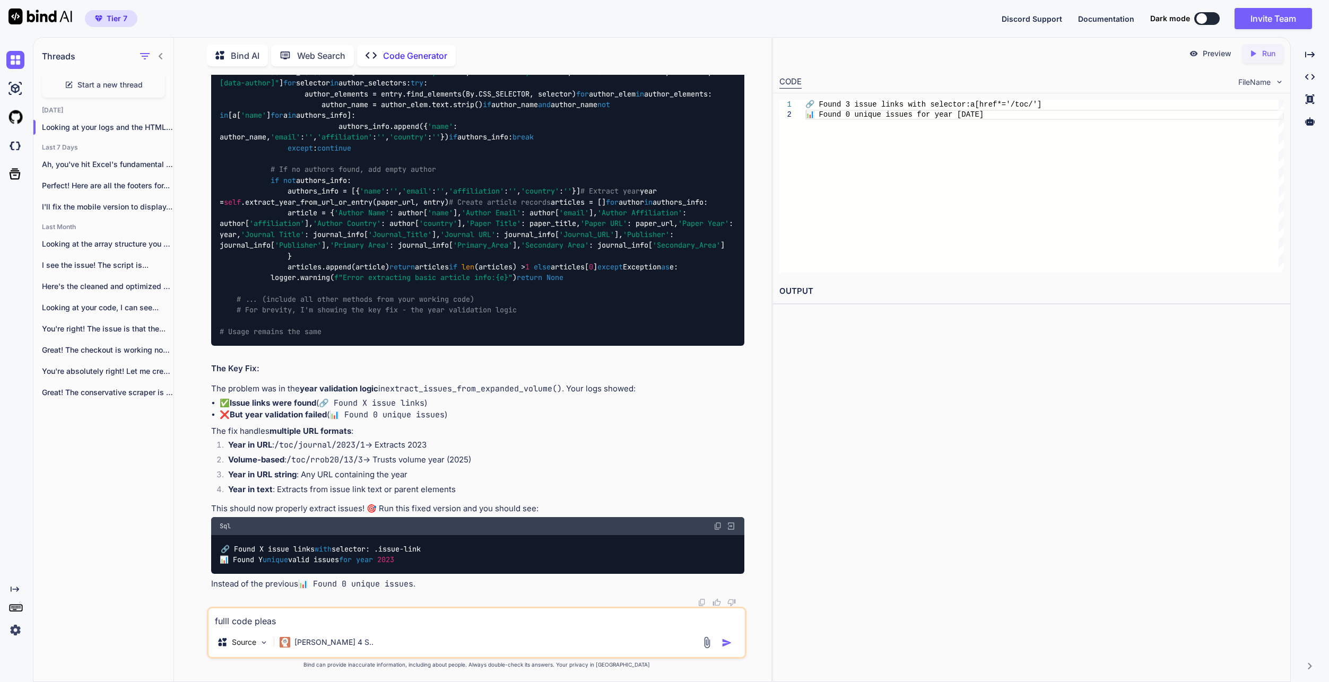
type textarea "fulll code please"
type textarea "x"
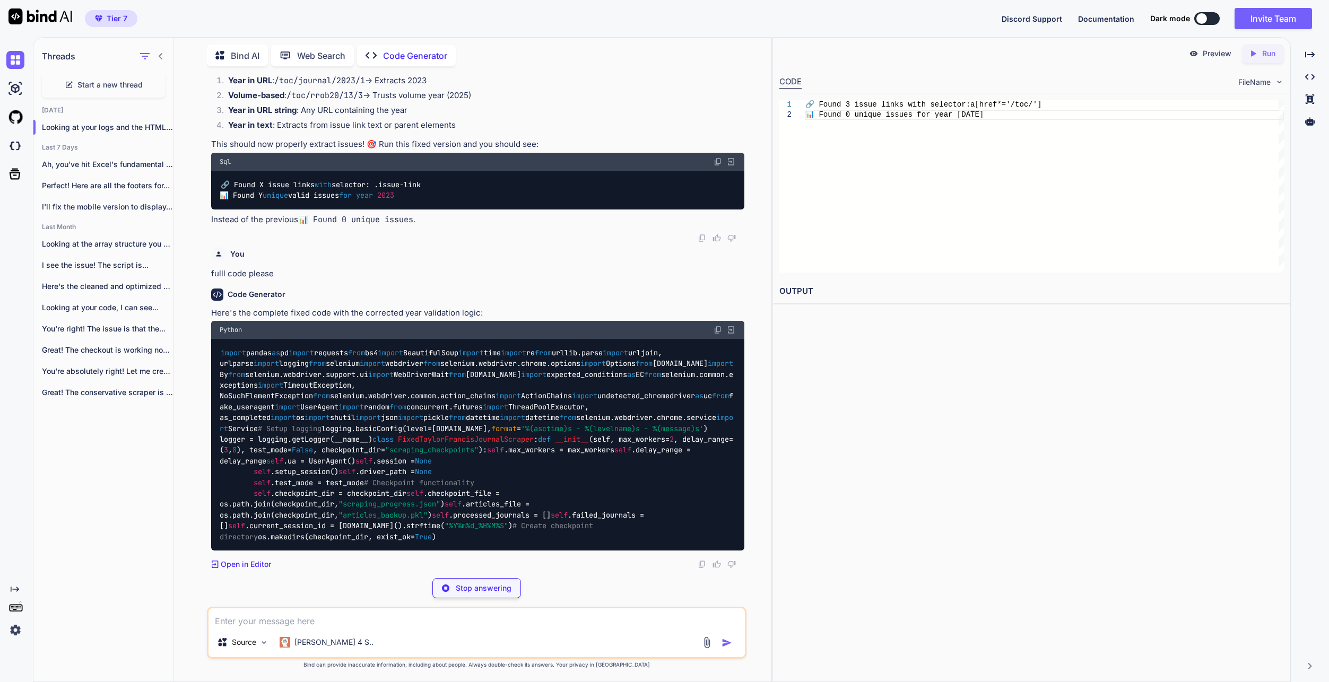
scroll to position [149037, 0]
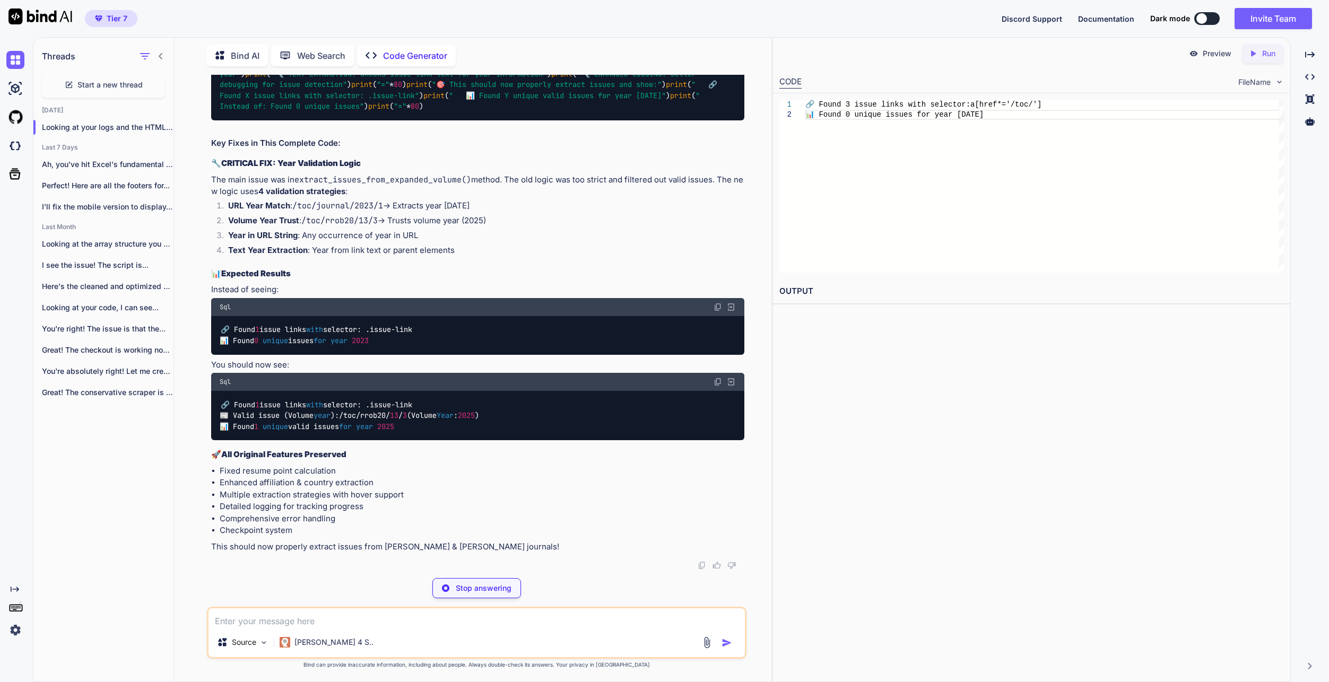
type textarea "x"
type textarea "print(" Instead of: Found 0 unique issues") print("="*80)"
type textarea "x"
